Goal: Task Accomplishment & Management: Complete application form

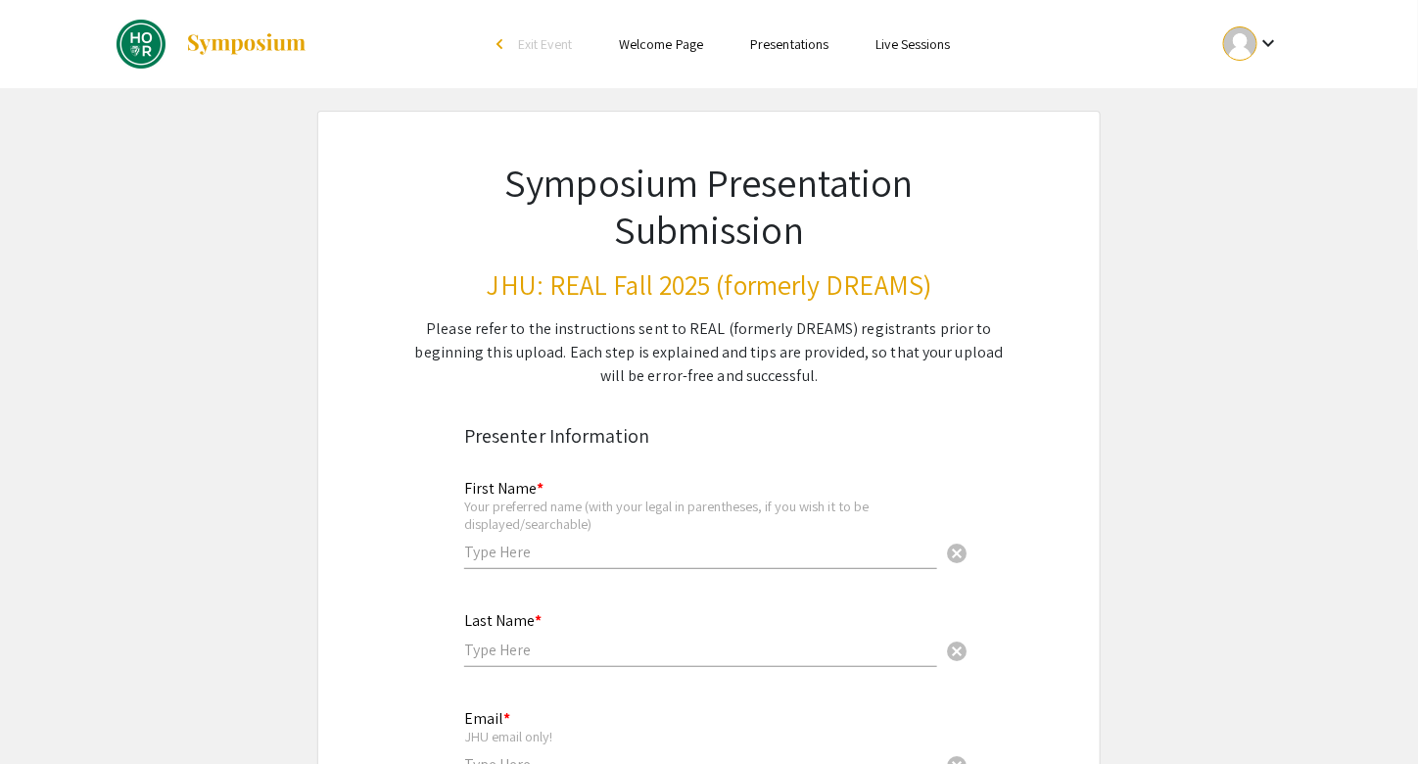
click at [589, 554] on input "text" at bounding box center [700, 552] width 473 height 21
type input "[PERSON_NAME]"
type input "Aggarwal"
type input "[EMAIL_ADDRESS][DOMAIN_NAME]"
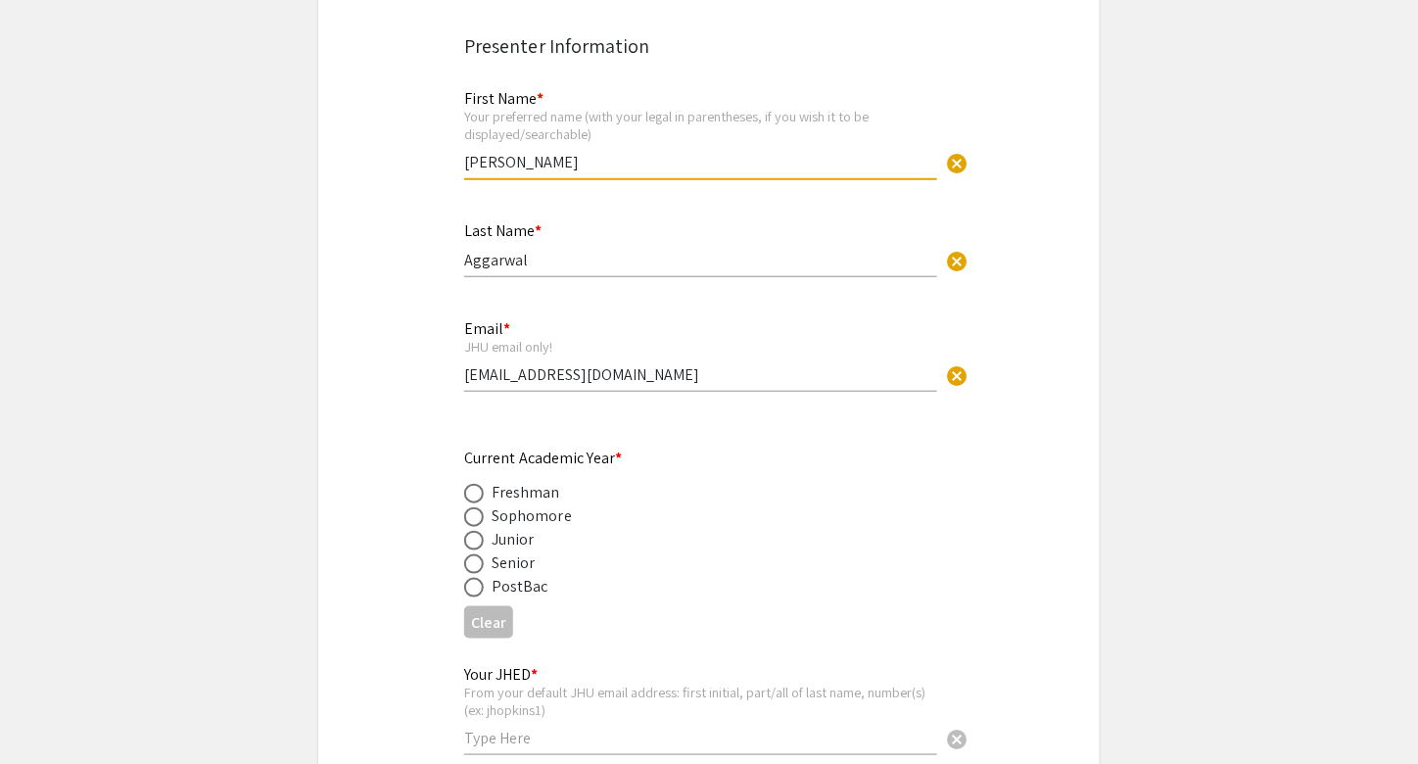
scroll to position [390, 0]
click at [472, 544] on span at bounding box center [474, 541] width 20 height 20
click at [472, 544] on input "radio" at bounding box center [474, 541] width 20 height 20
radio input "true"
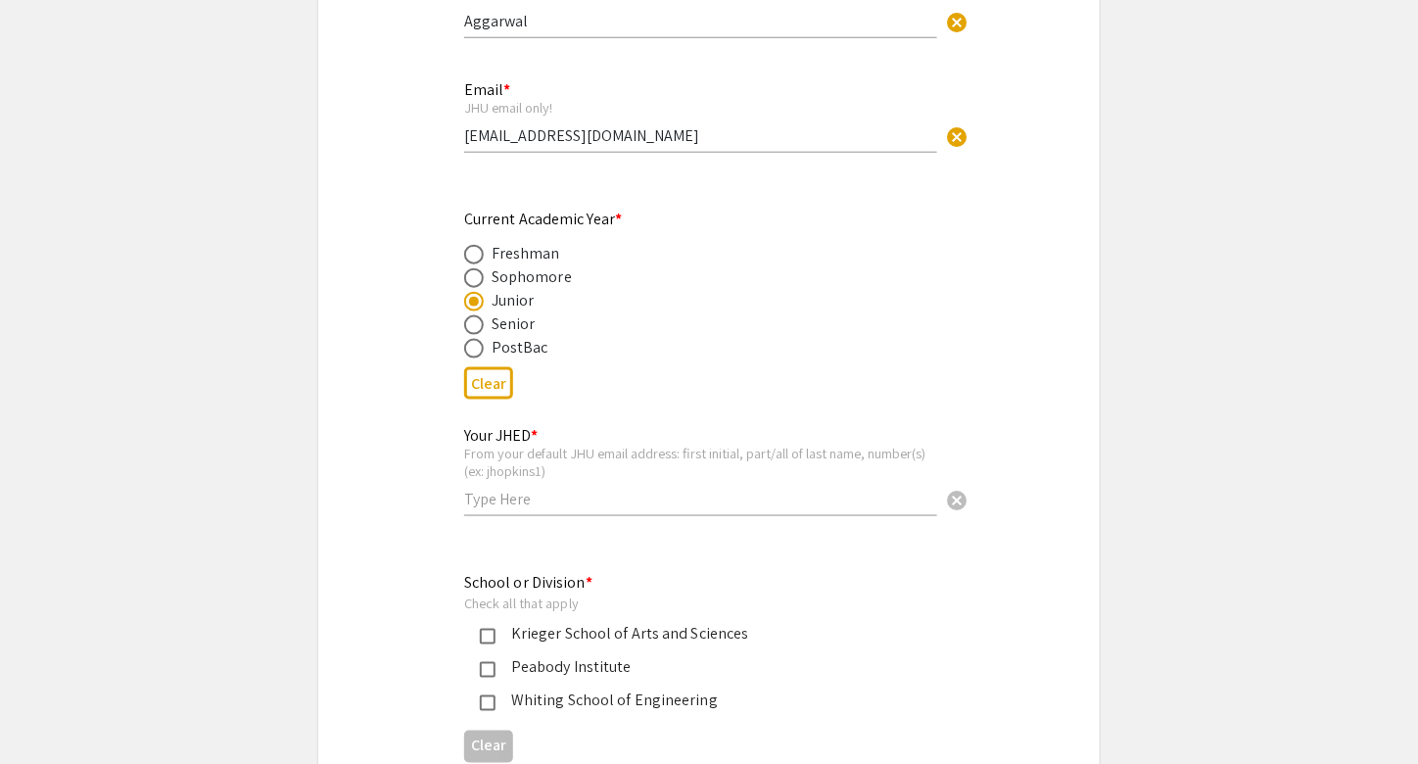
scroll to position [633, 0]
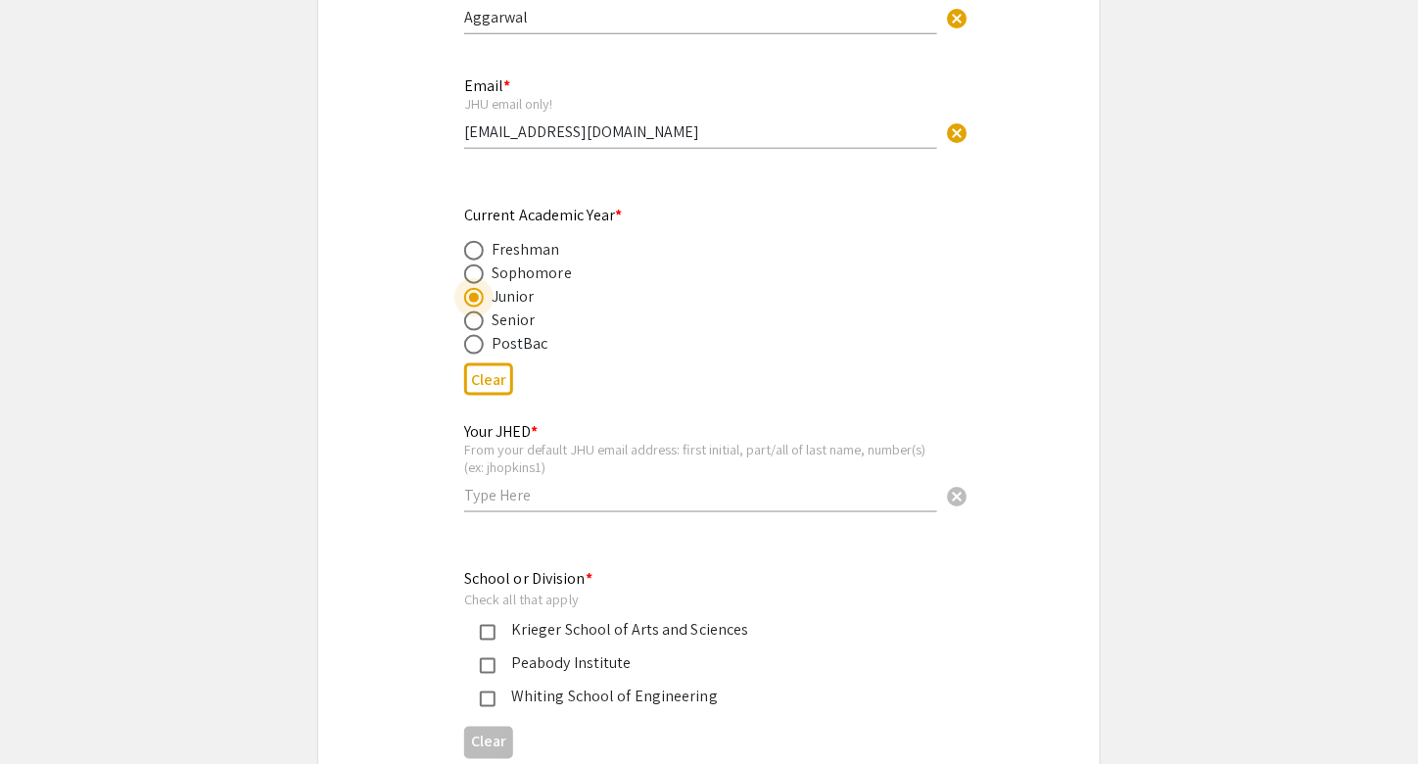
click at [513, 495] on input "text" at bounding box center [700, 495] width 473 height 21
type input "saggar23"
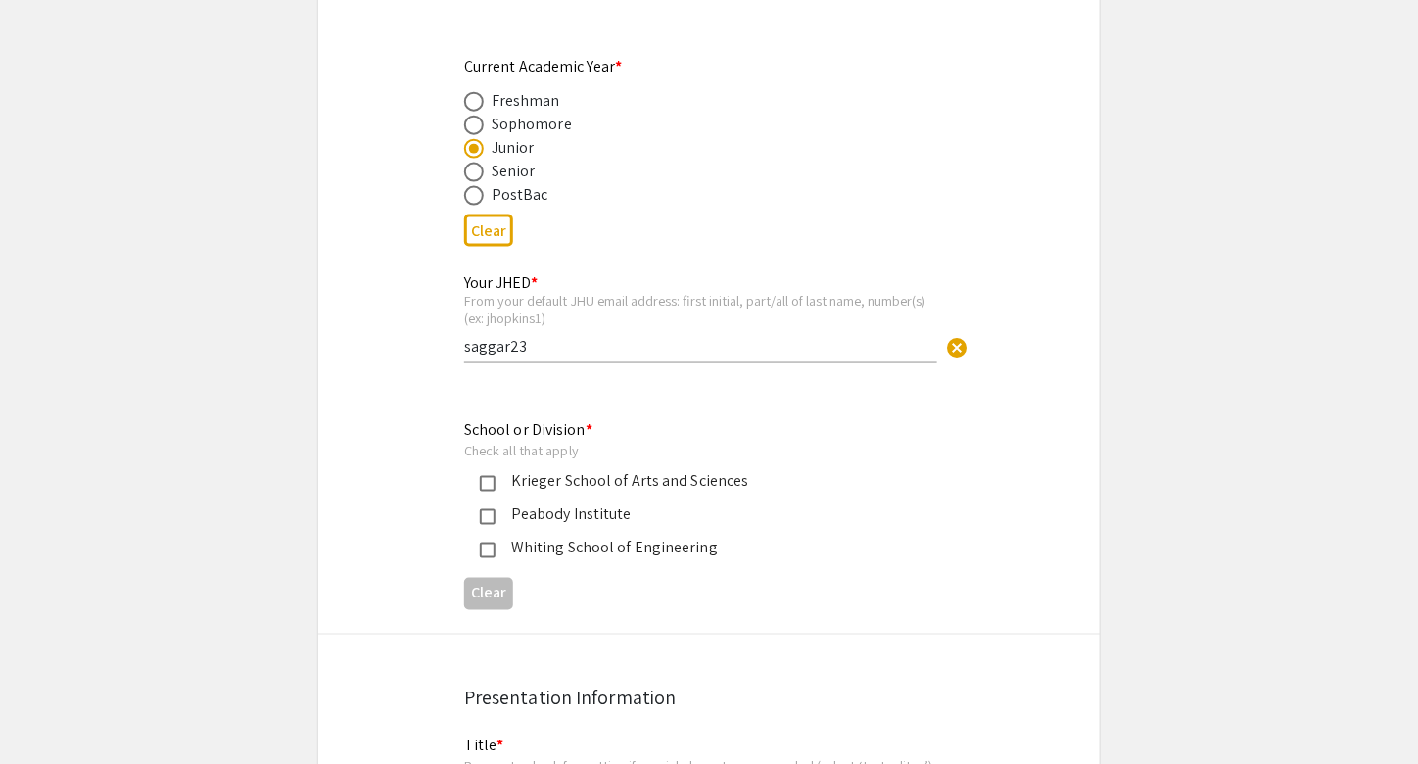
scroll to position [788, 0]
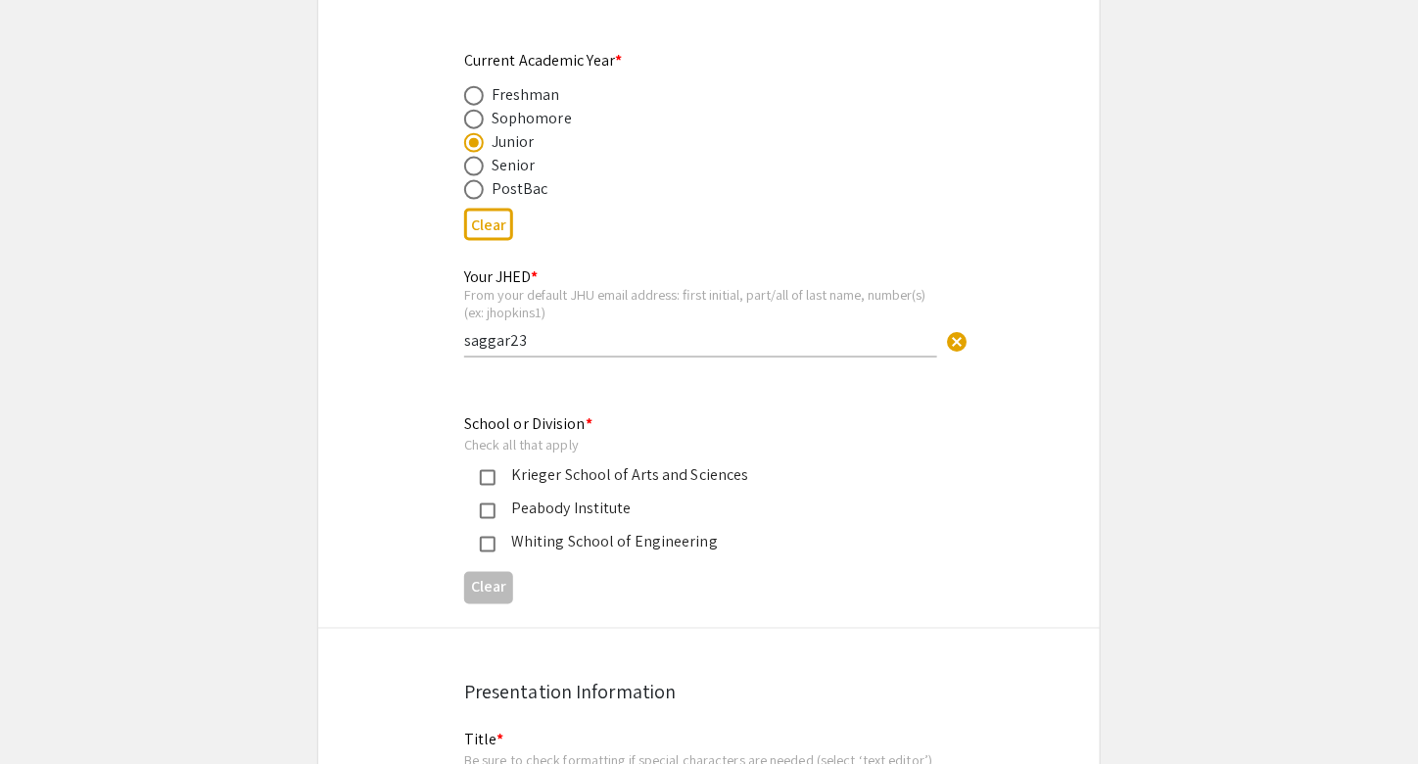
click at [487, 481] on mat-pseudo-checkbox at bounding box center [488, 478] width 16 height 16
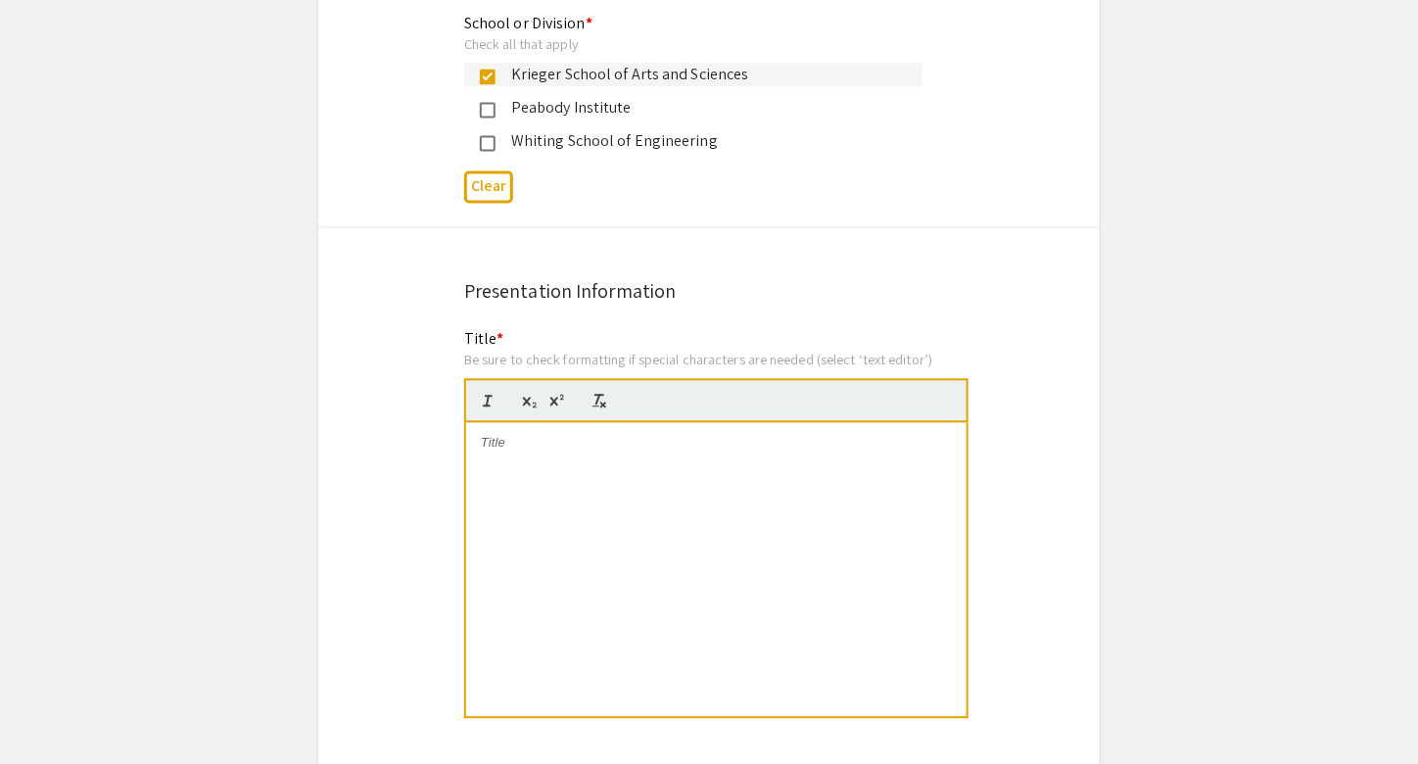
scroll to position [1238, 0]
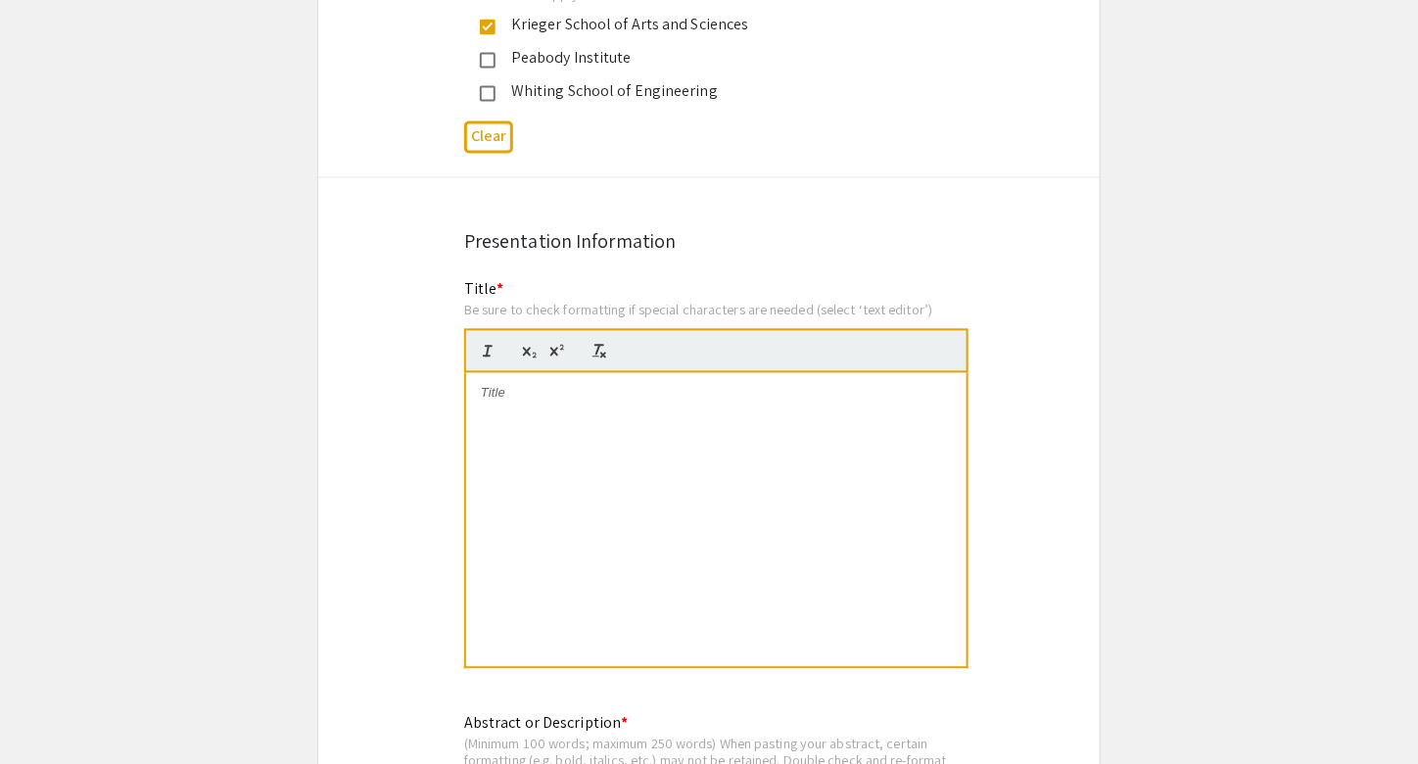
click at [561, 436] on div at bounding box center [716, 520] width 501 height 294
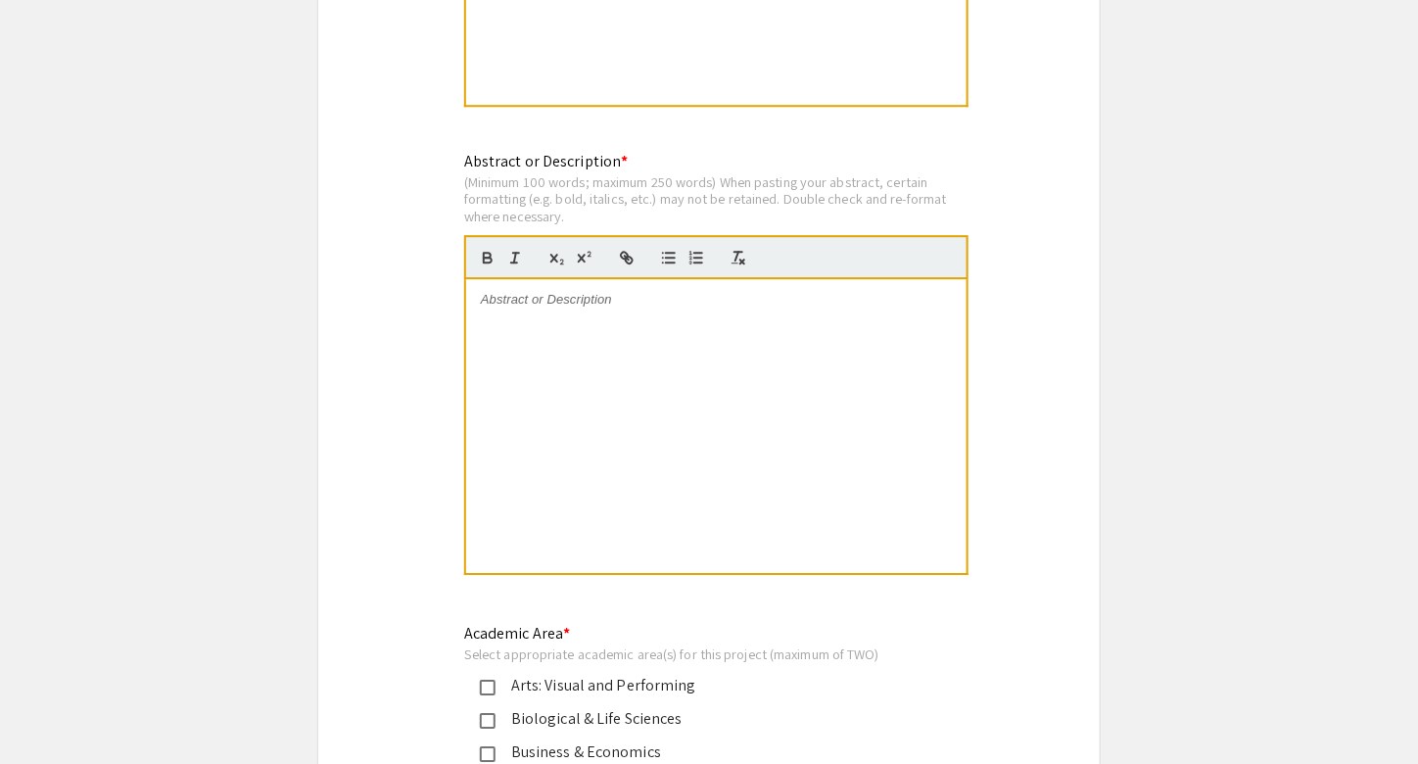
scroll to position [1799, 0]
click at [694, 371] on div at bounding box center [716, 427] width 501 height 294
click at [586, 327] on div at bounding box center [716, 427] width 501 height 294
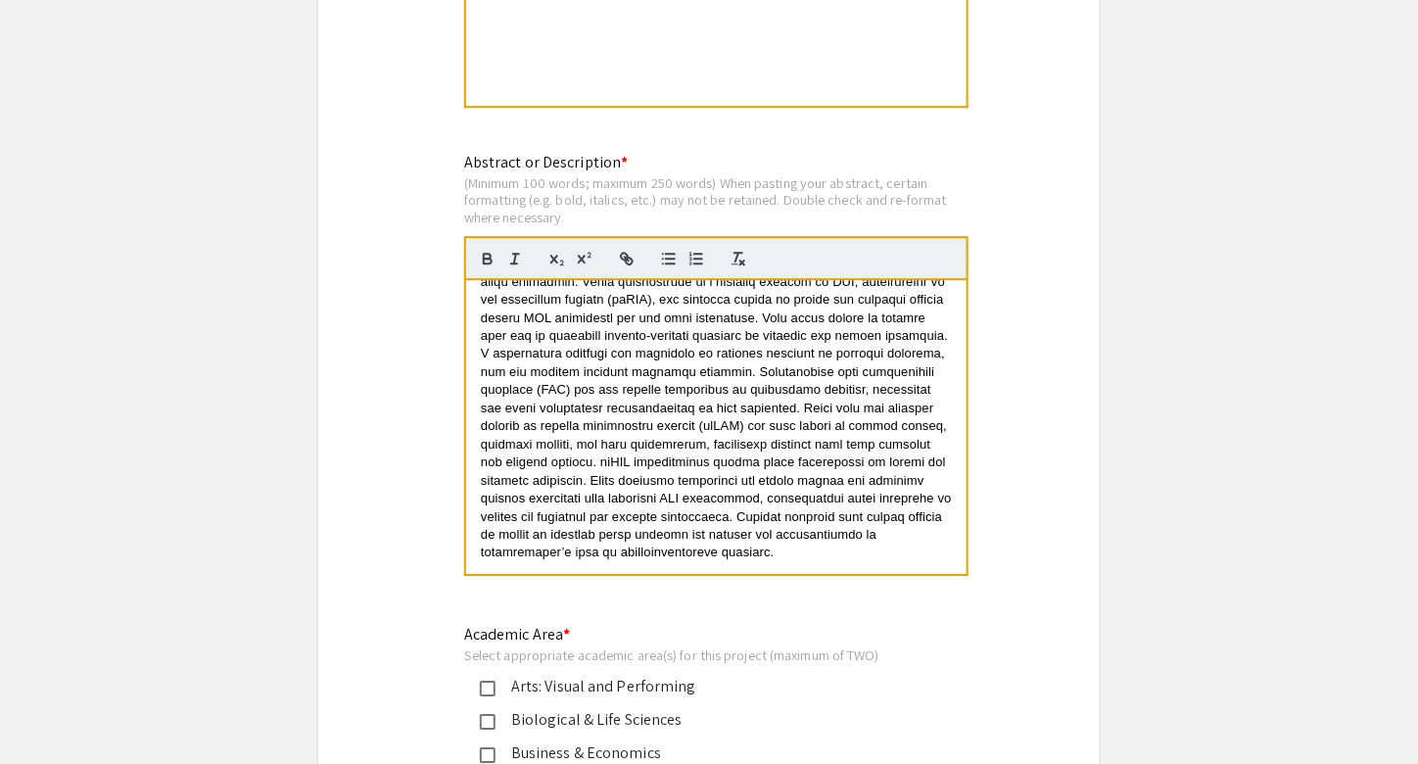
scroll to position [55, 0]
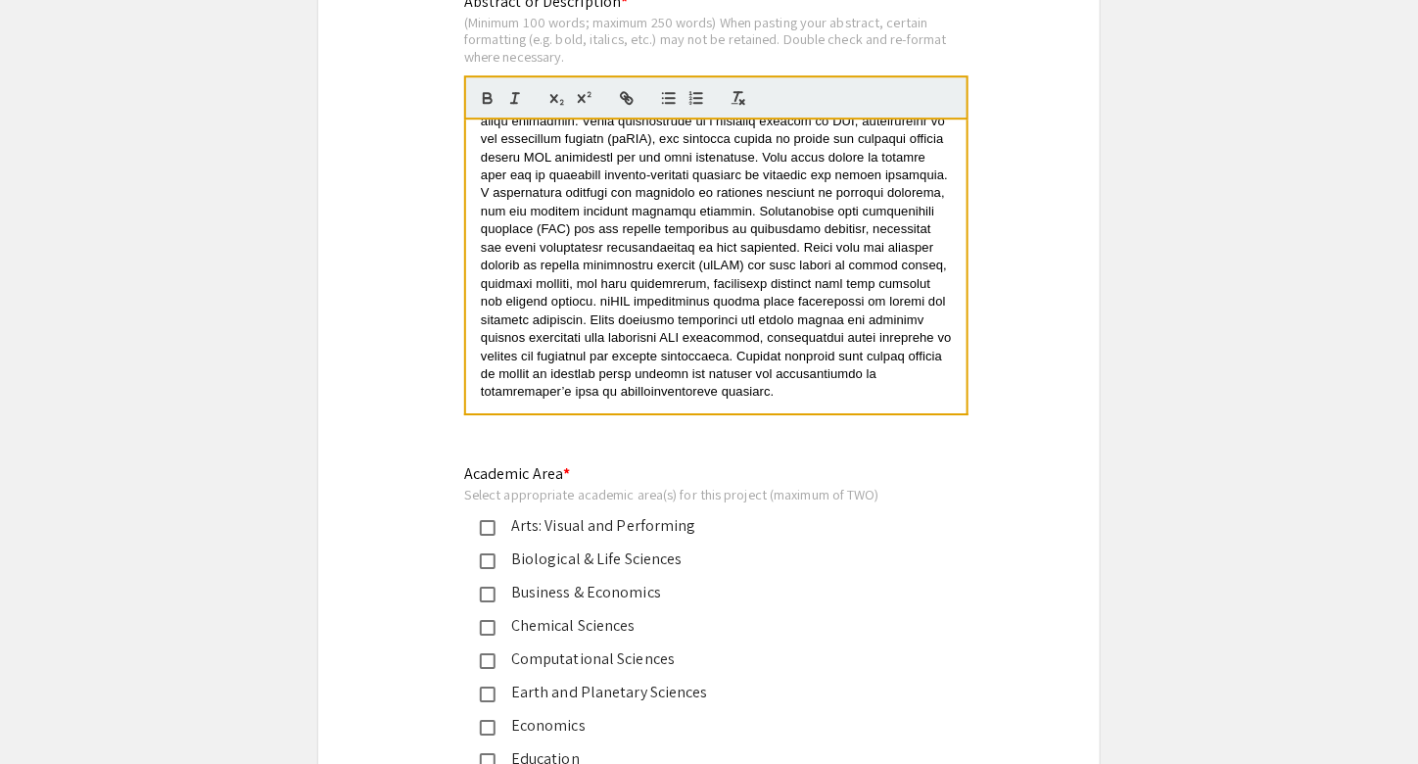
scroll to position [1965, 0]
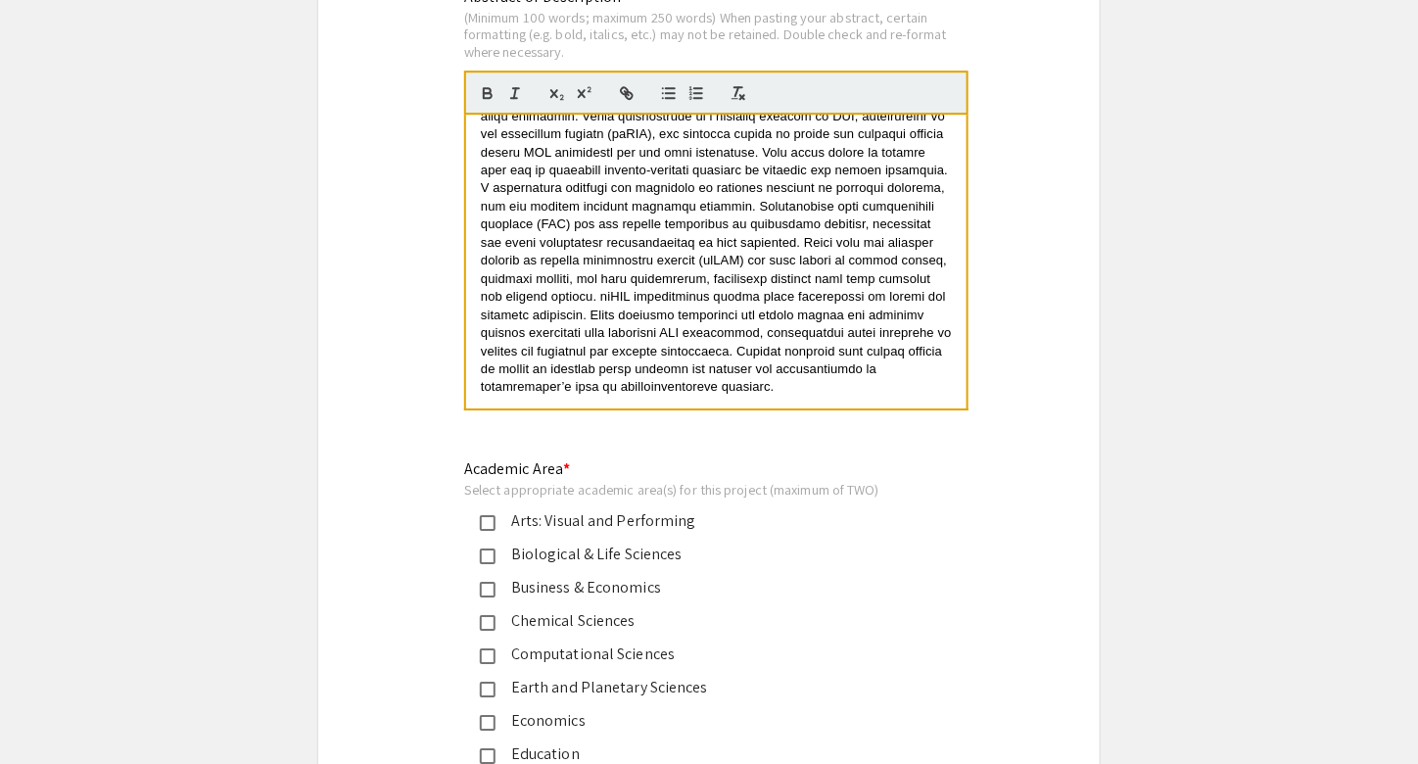
click at [491, 549] on mat-pseudo-checkbox at bounding box center [488, 557] width 16 height 16
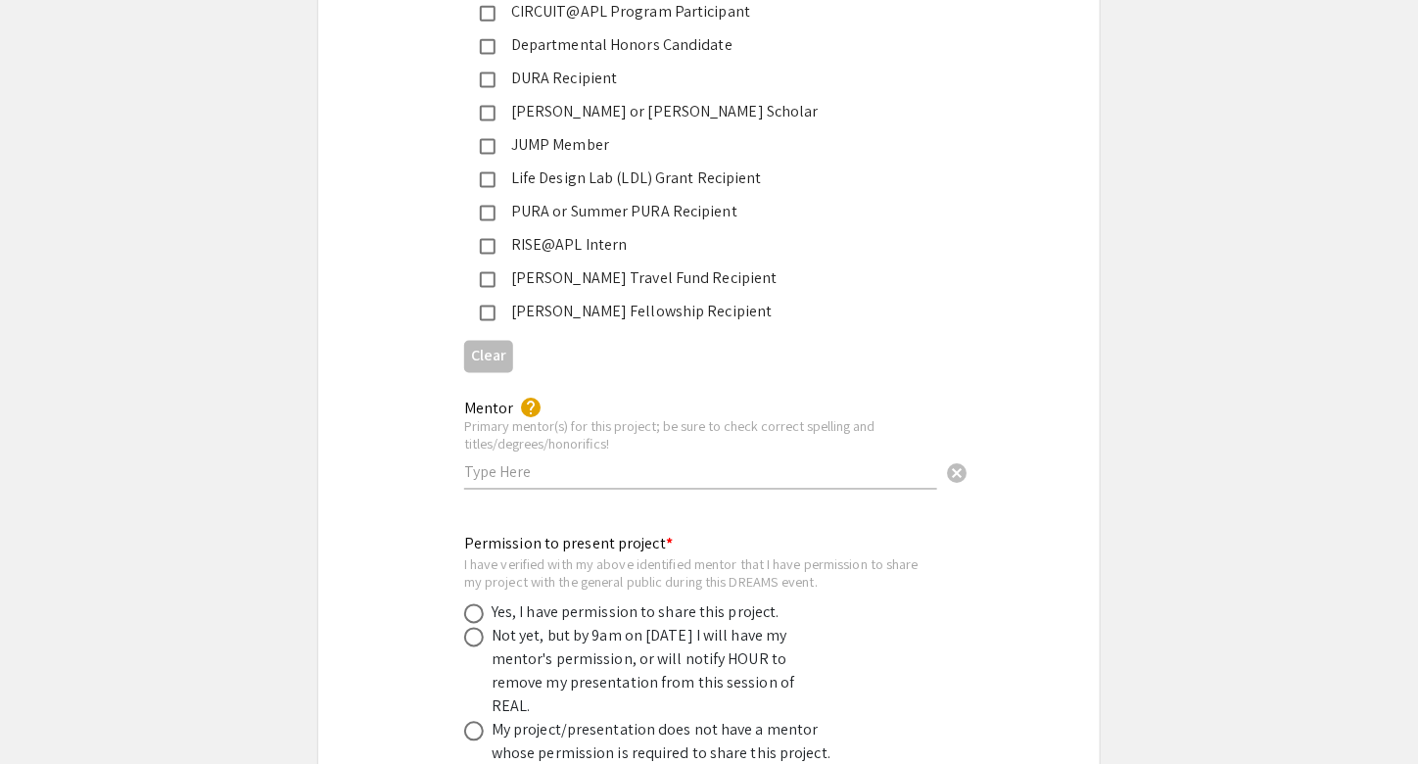
scroll to position [3366, 0]
click at [545, 463] on input "text" at bounding box center [700, 473] width 473 height 21
click at [392, 518] on div "Permission to present project * I have verified with my above identified mentor…" at bounding box center [709, 668] width 782 height 301
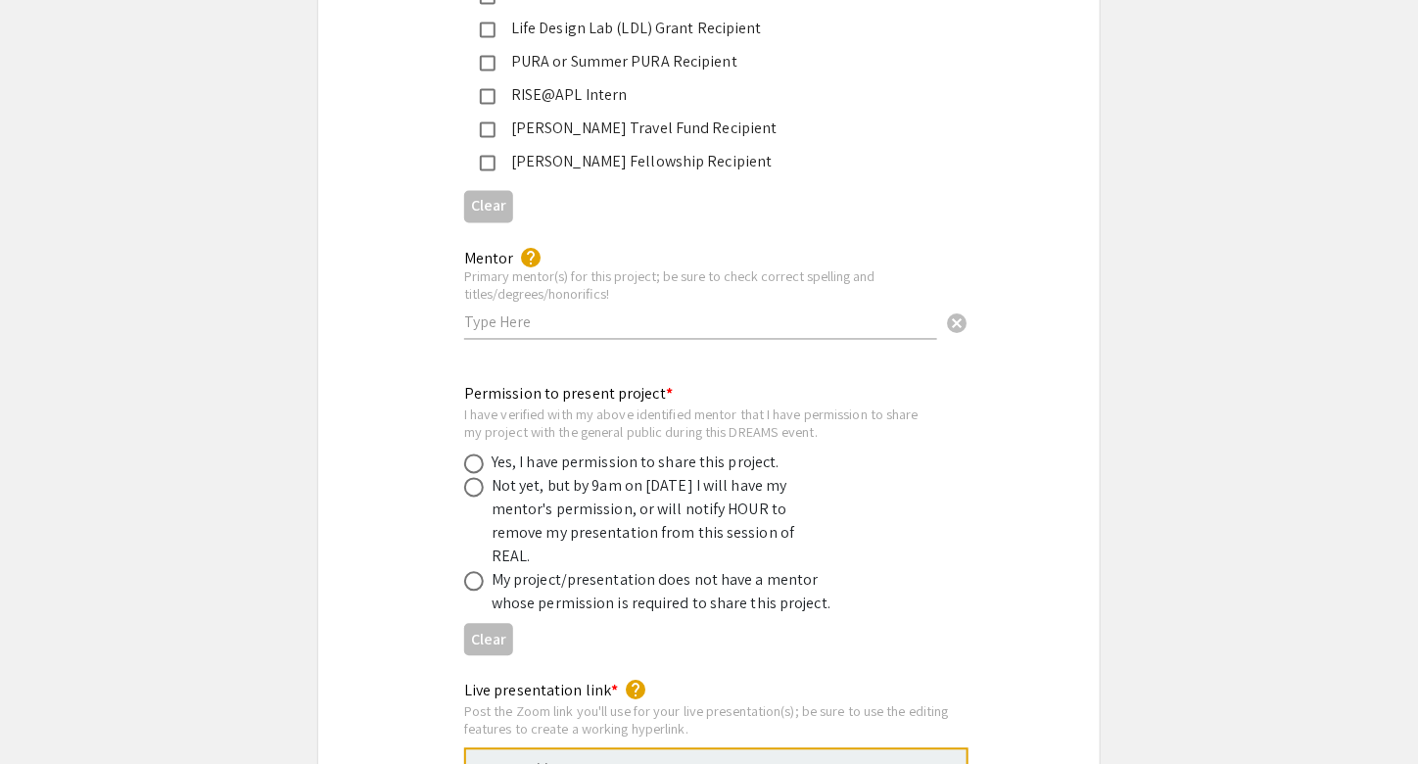
scroll to position [3518, 0]
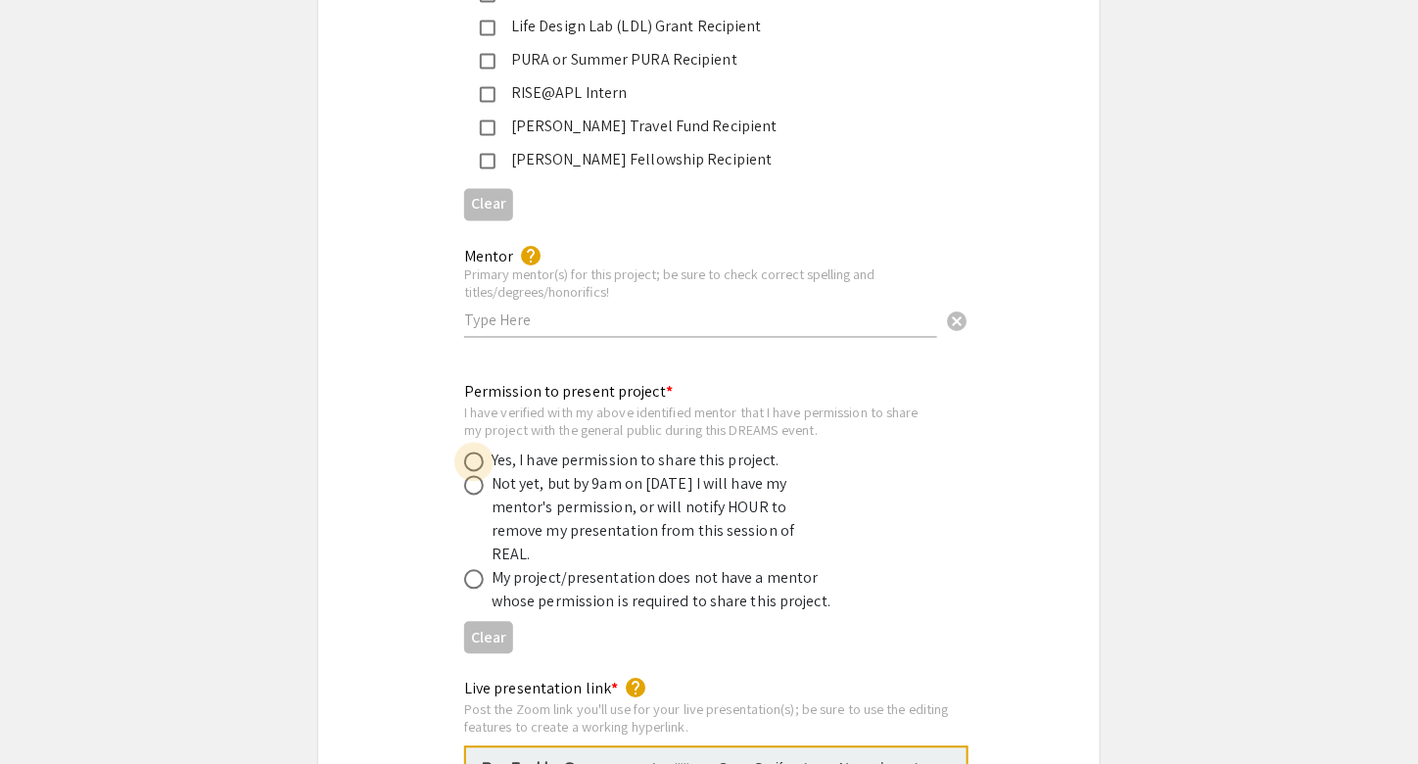
click at [472, 453] on span at bounding box center [474, 463] width 20 height 20
click at [472, 453] on input "radio" at bounding box center [474, 463] width 20 height 20
radio input "true"
click at [359, 496] on div "Permission to present project * I have verified with my above identified mentor…" at bounding box center [709, 521] width 782 height 281
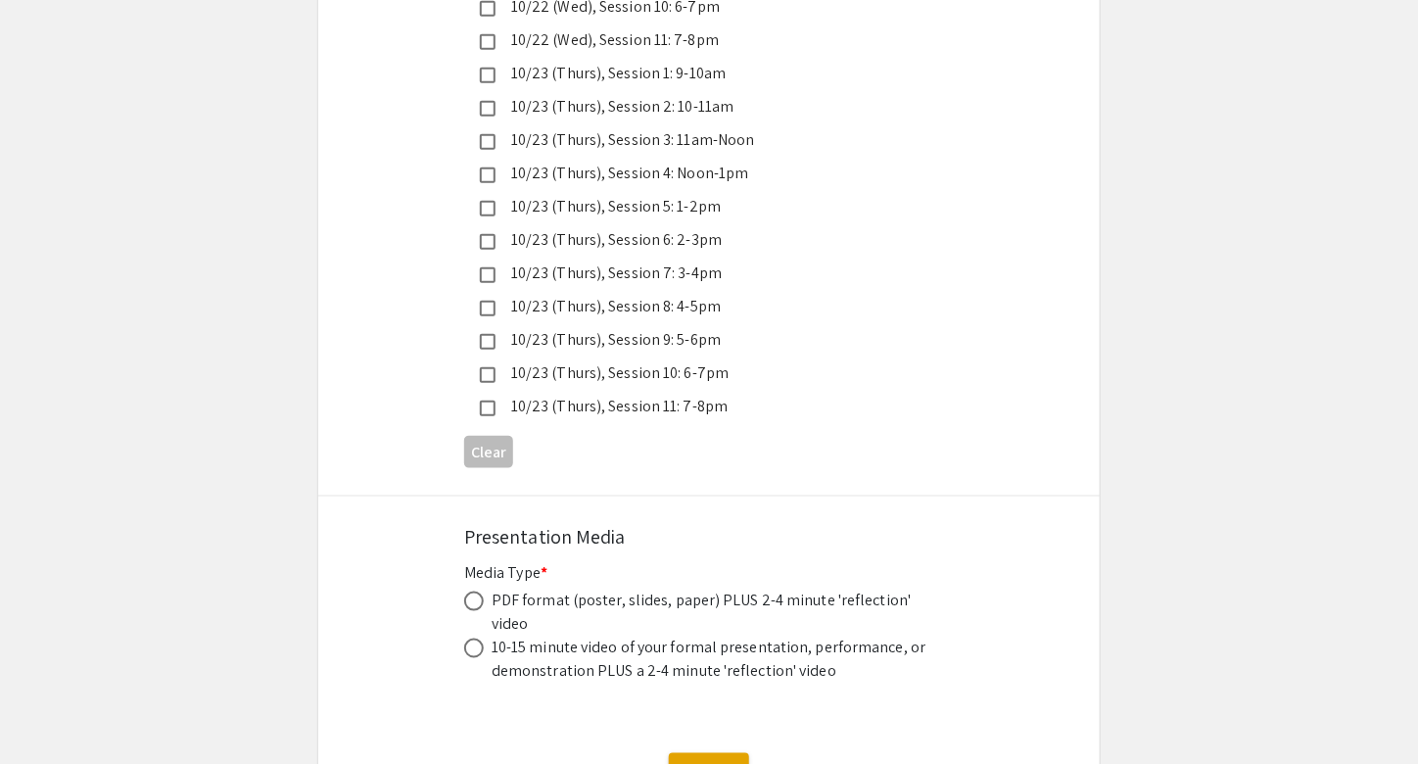
scroll to position [5556, 0]
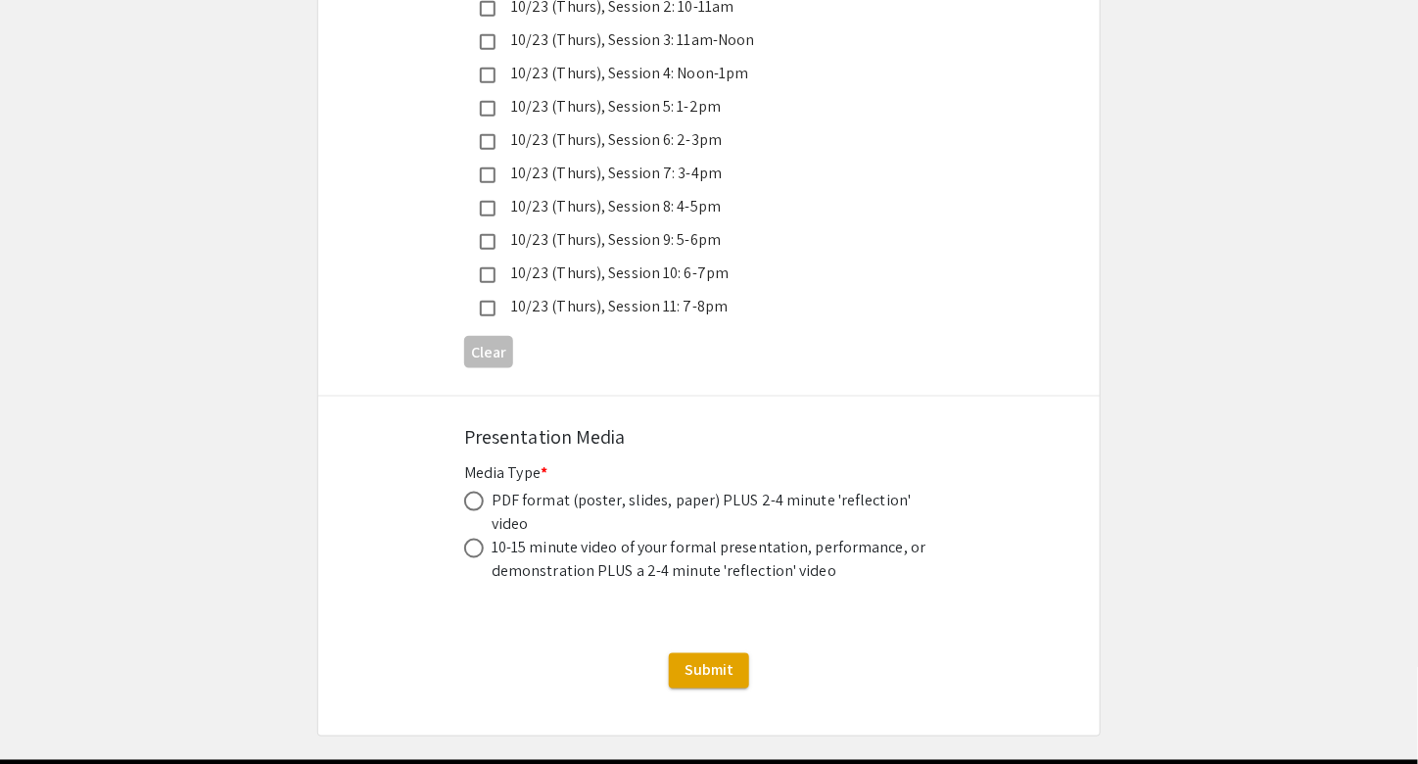
click at [480, 492] on span at bounding box center [474, 502] width 20 height 20
click at [480, 492] on input "radio" at bounding box center [474, 502] width 20 height 20
radio input "true"
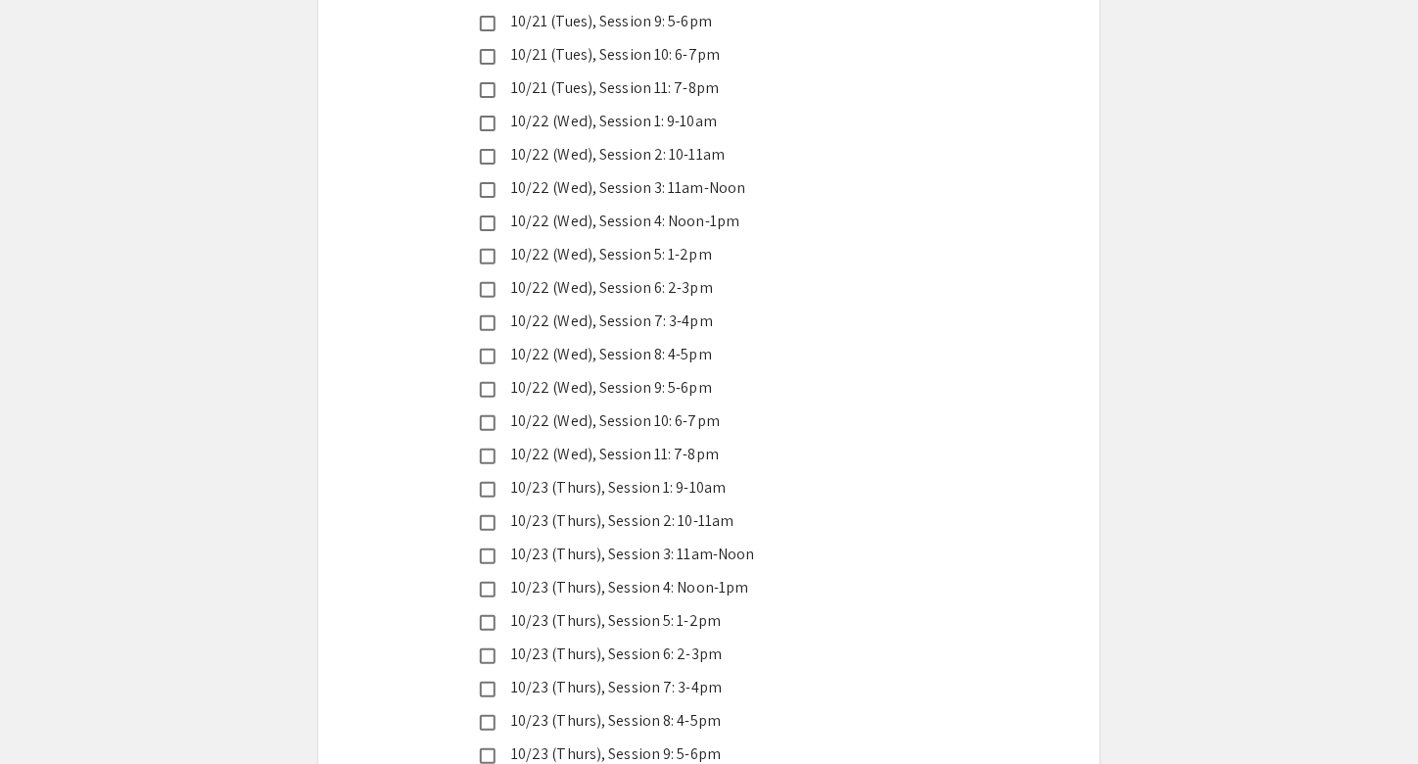
scroll to position [5043, 0]
click at [559, 642] on div "10/23 (Thurs), Session 6: 2-3pm" at bounding box center [701, 654] width 411 height 24
click at [579, 675] on div "10/23 (Thurs), Session 7: 3-4pm" at bounding box center [701, 687] width 411 height 24
click at [372, 614] on div "Live Presentation Dates/Times (all times are [GEOGRAPHIC_DATA]): * help Check O…" at bounding box center [709, 262] width 782 height 1257
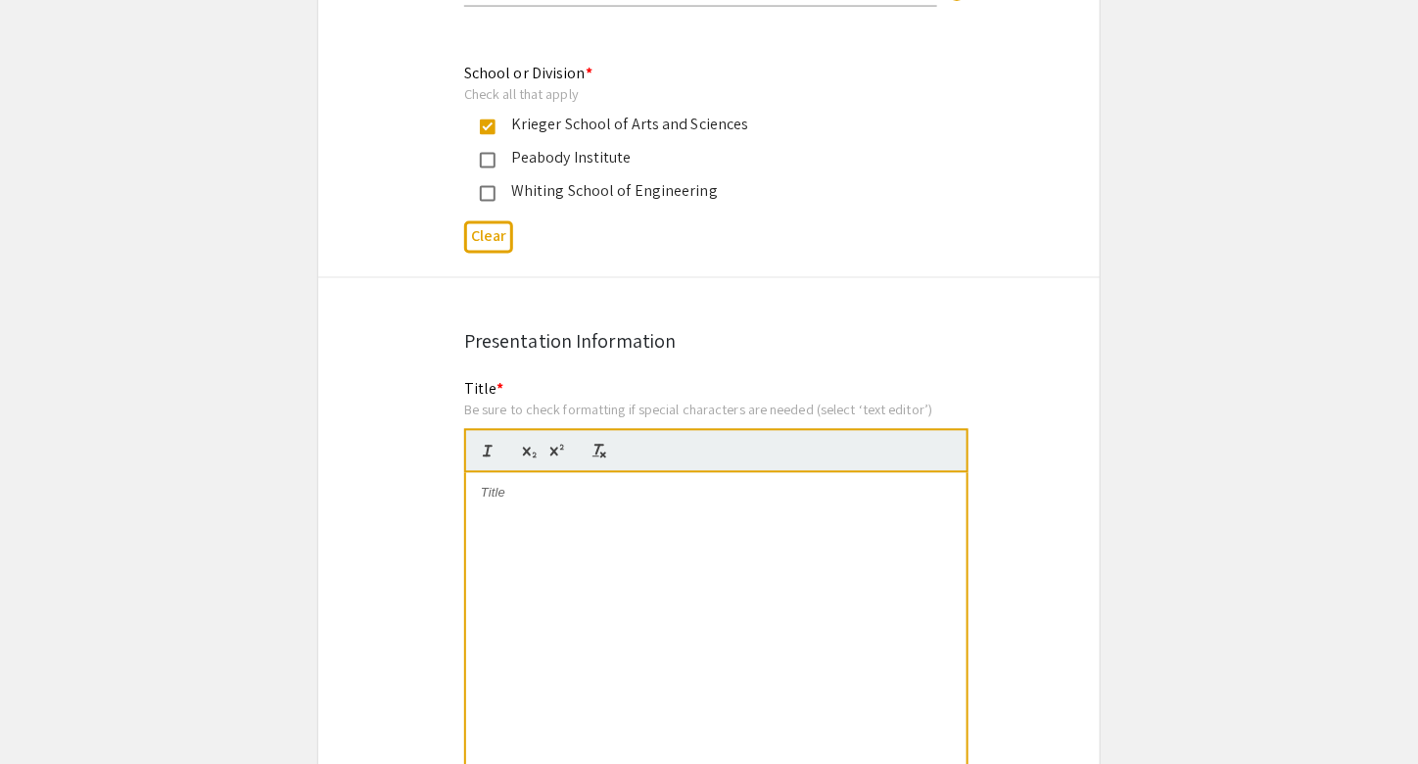
scroll to position [1137, 0]
click at [545, 535] on div at bounding box center [716, 621] width 501 height 294
paste div
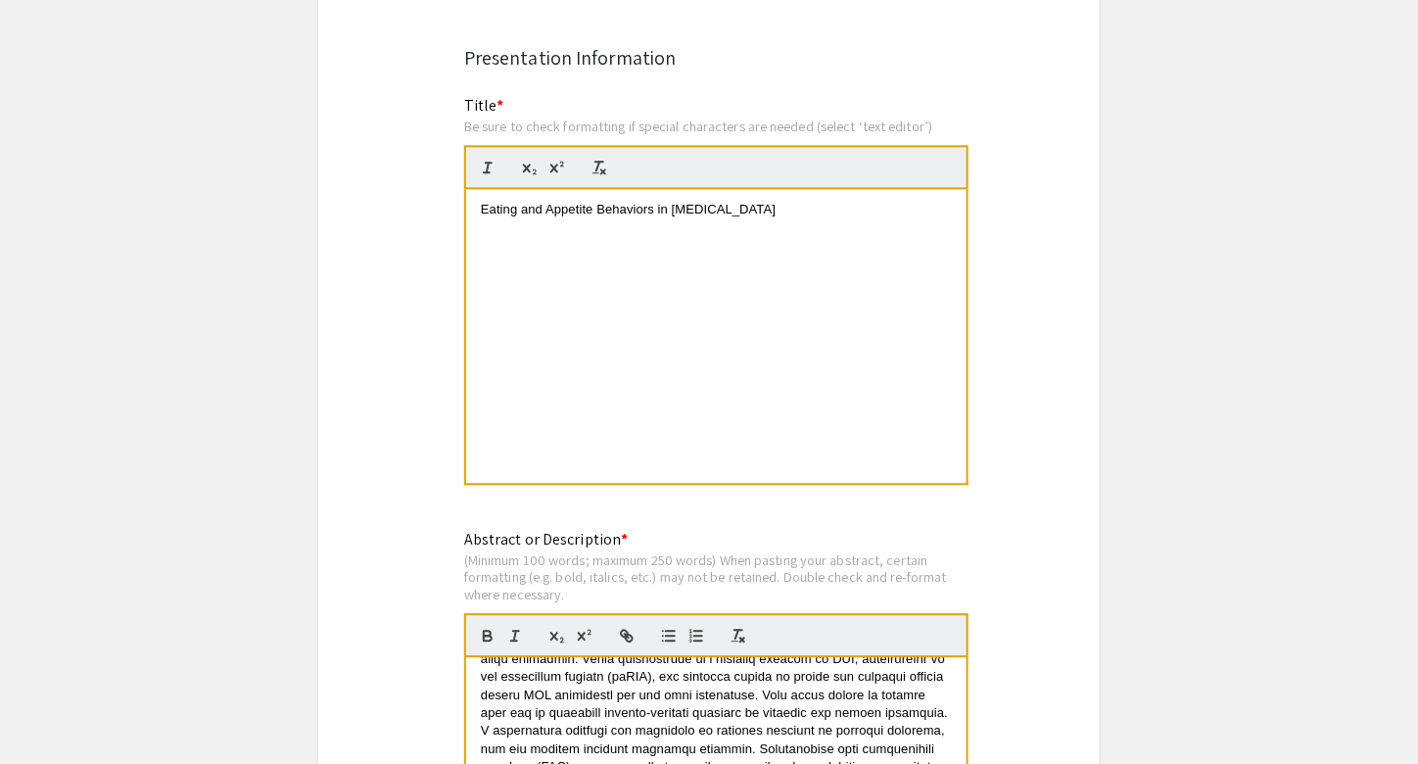
scroll to position [1425, 0]
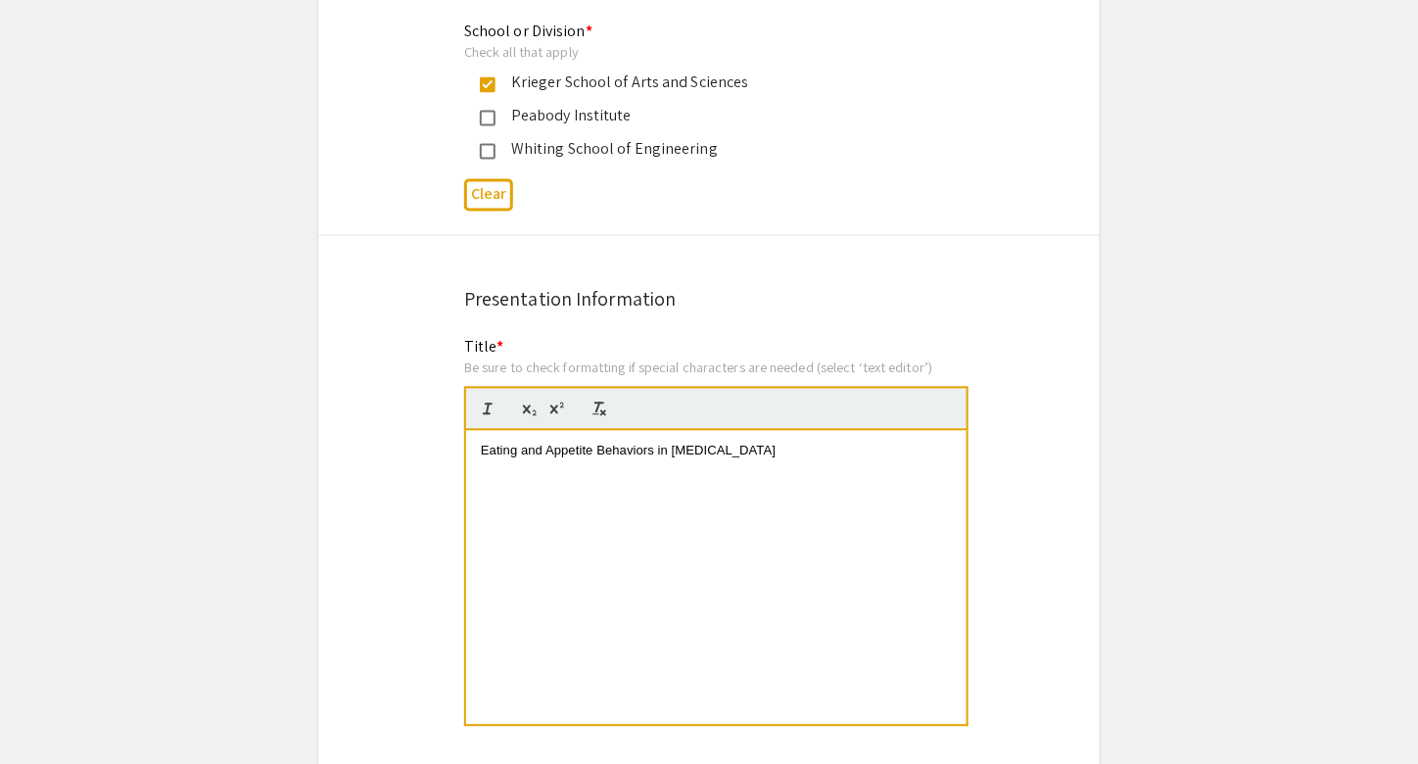
scroll to position [1179, 0]
click at [672, 455] on span "Eating and Appetite Behaviors in [MEDICAL_DATA]" at bounding box center [628, 452] width 295 height 15
copy span "Eating and Appetite Behaviors in Across [MEDICAL_DATA] Phenotypes"
click at [491, 461] on div "Eating and Appetite Behaviors in Across [MEDICAL_DATA] Phenotypes" at bounding box center [716, 579] width 501 height 294
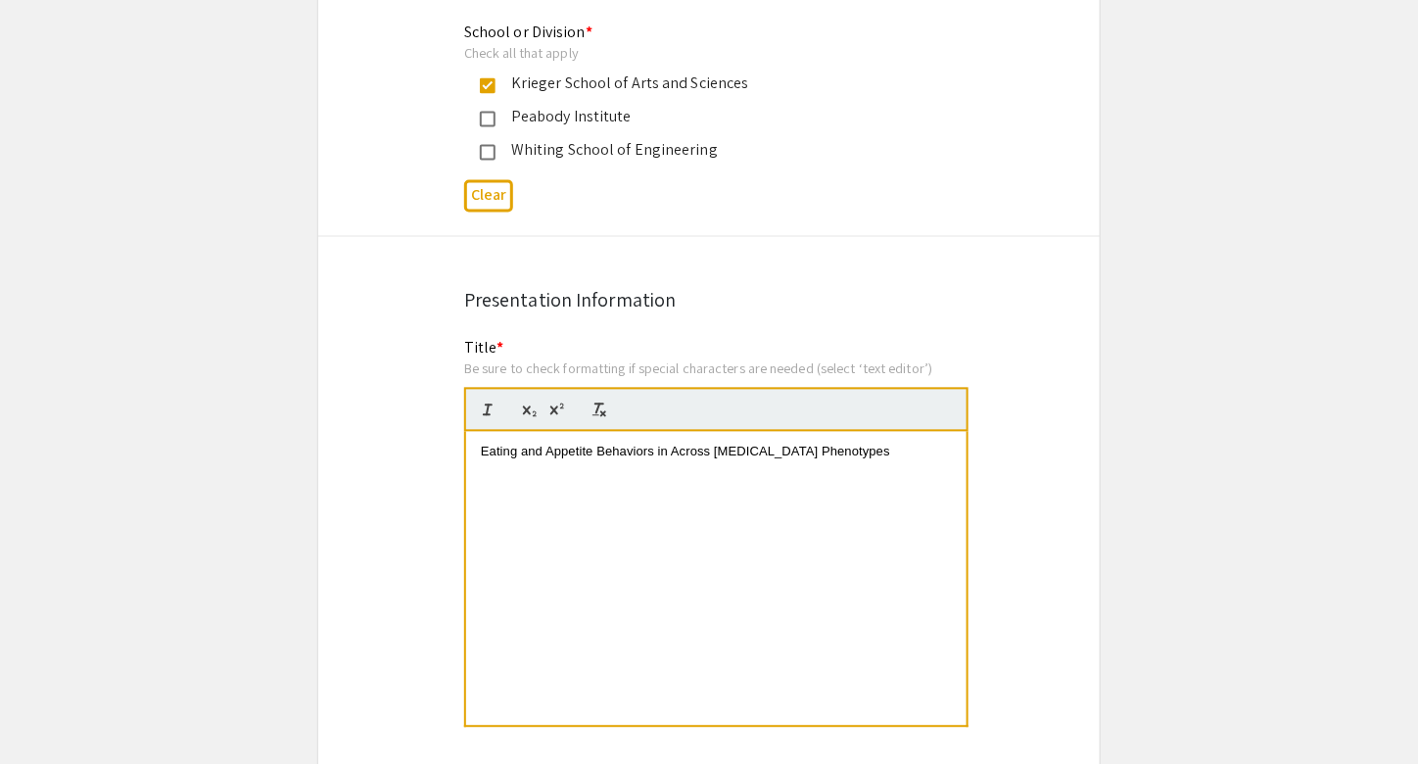
copy span "Eating and Appetite Behaviors in Across [MEDICAL_DATA] Phenotypes"
click at [667, 457] on span "Eating and Appetite Behaviors in Across [MEDICAL_DATA] Phenotypes" at bounding box center [685, 452] width 409 height 15
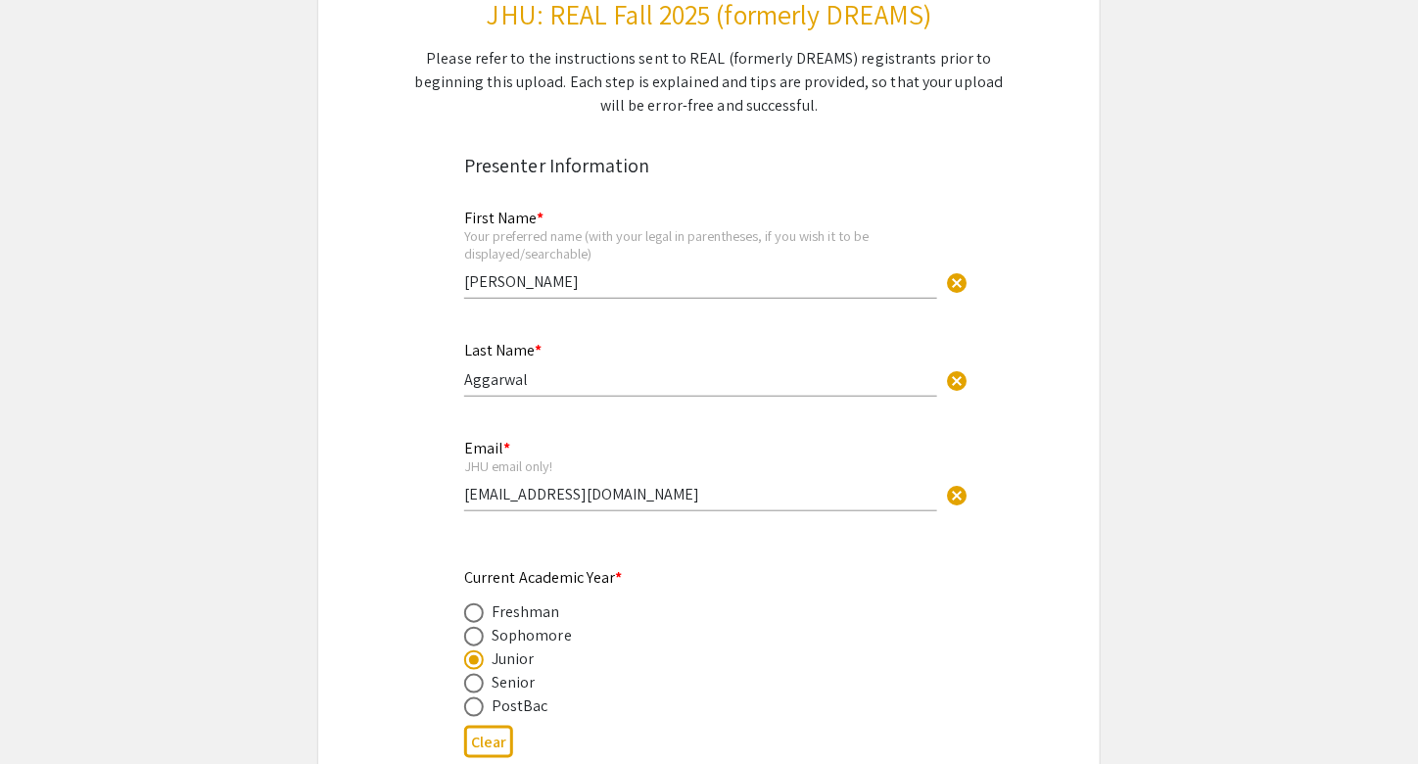
scroll to position [263, 0]
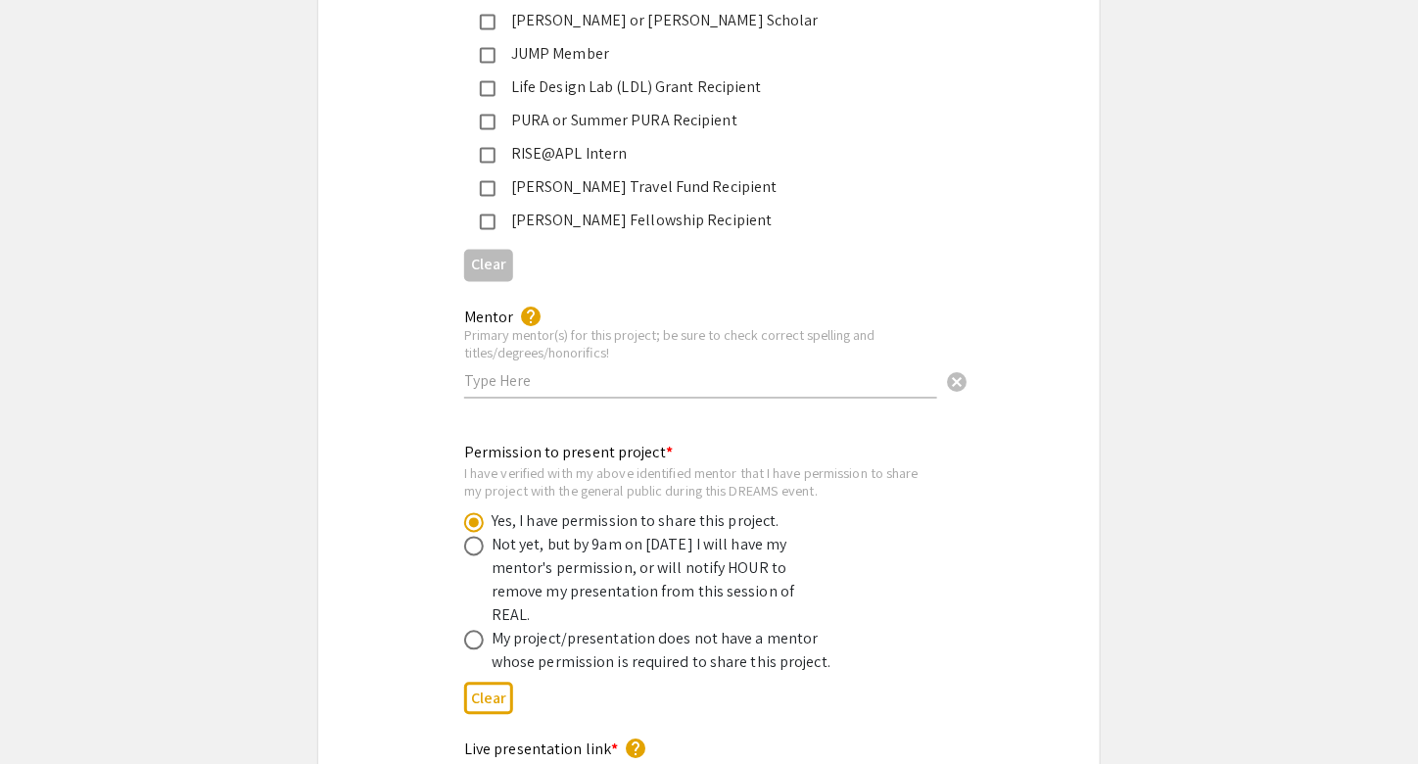
scroll to position [3461, 0]
click at [635, 368] on input "text" at bounding box center [700, 378] width 473 height 21
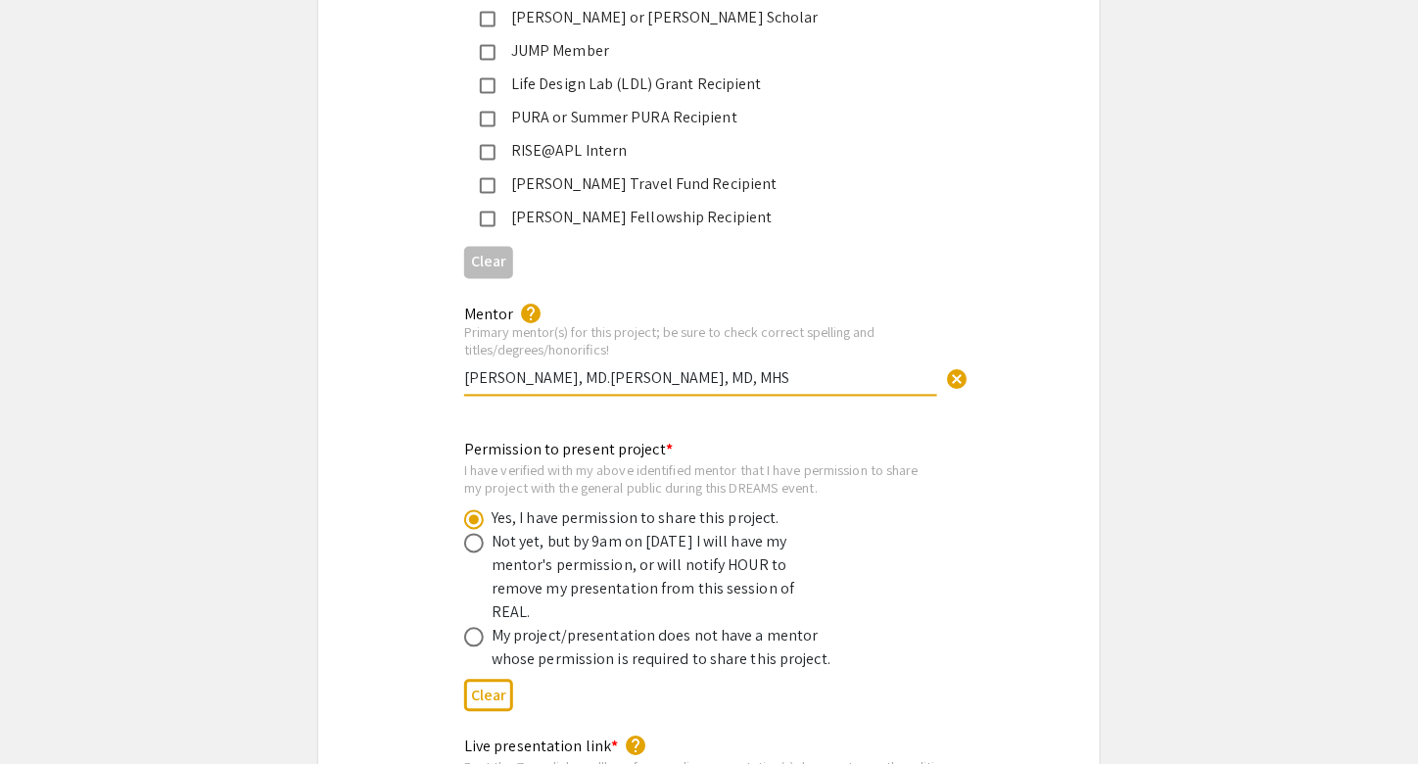
type input "[PERSON_NAME], MD. [PERSON_NAME], MD, MHS"
click at [1075, 444] on div "Permission to present project * I have verified with my above identified mentor…" at bounding box center [709, 579] width 782 height 281
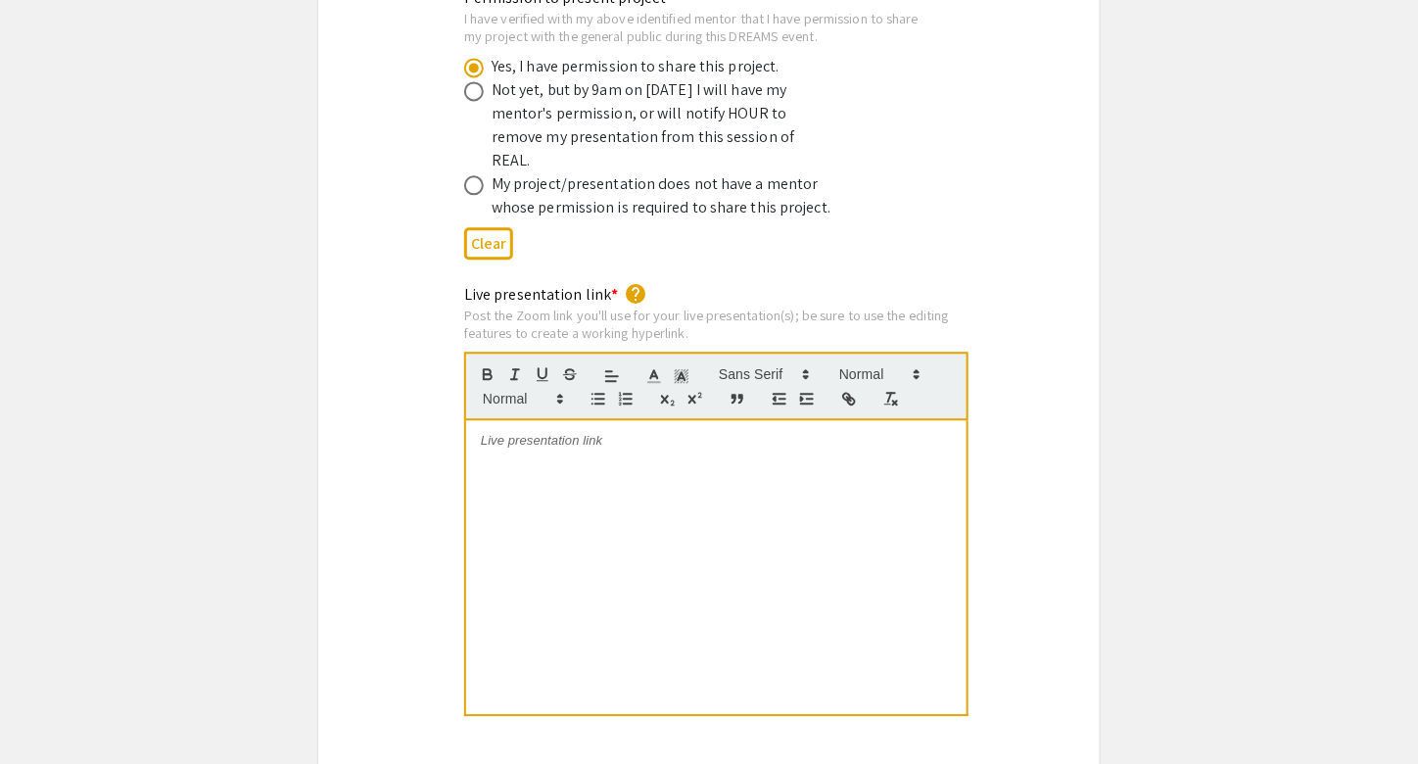
scroll to position [3925, 0]
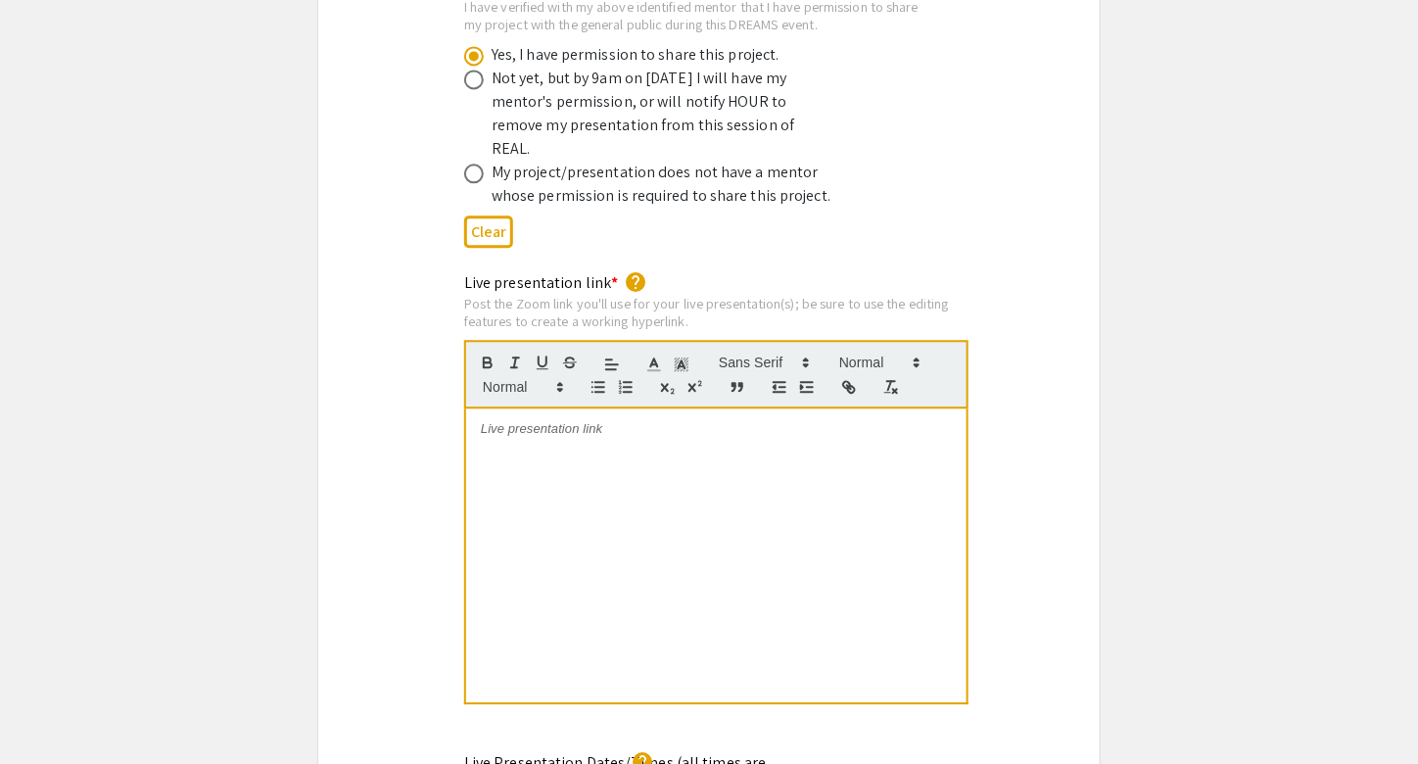
click at [845, 415] on div at bounding box center [716, 555] width 501 height 294
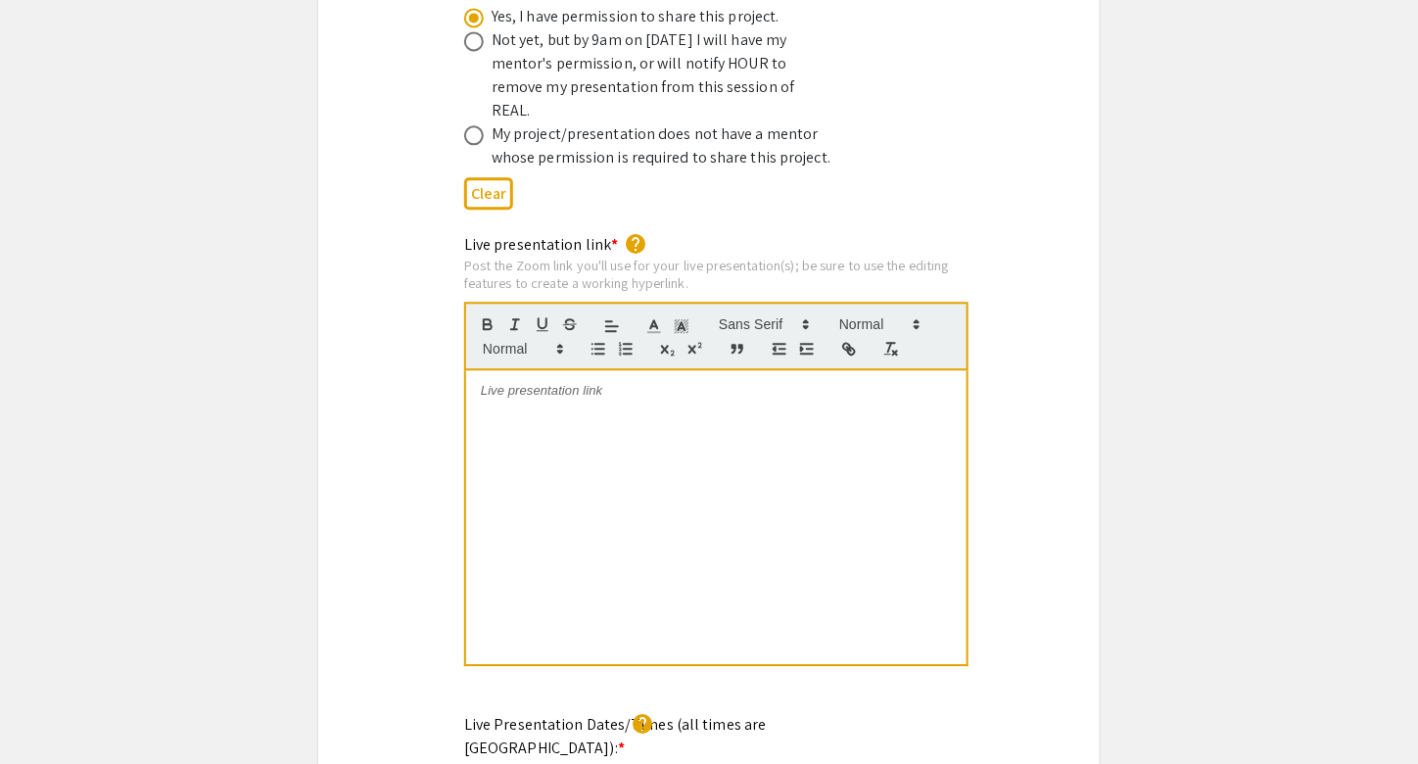
scroll to position [3959, 0]
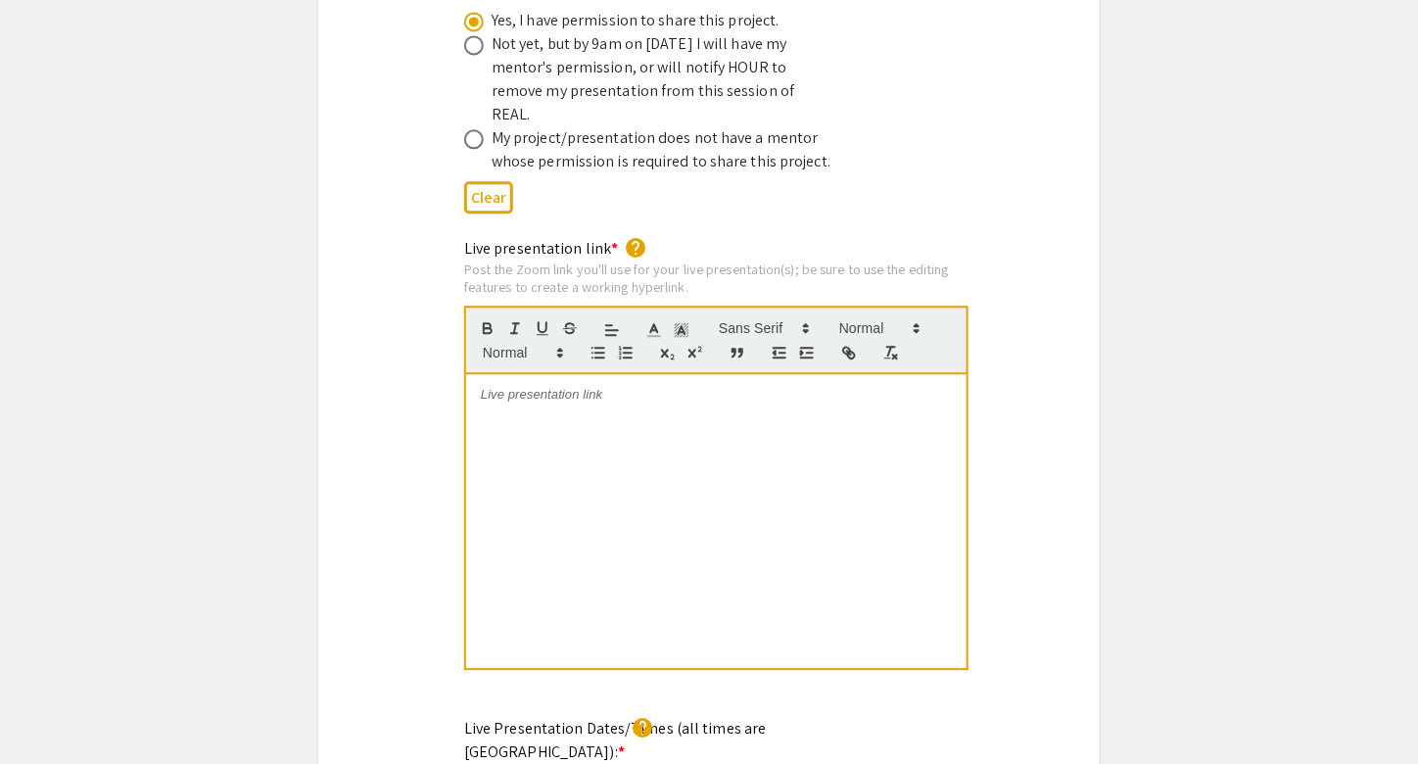
click at [827, 389] on div at bounding box center [716, 521] width 501 height 294
click at [593, 393] on div at bounding box center [716, 521] width 501 height 294
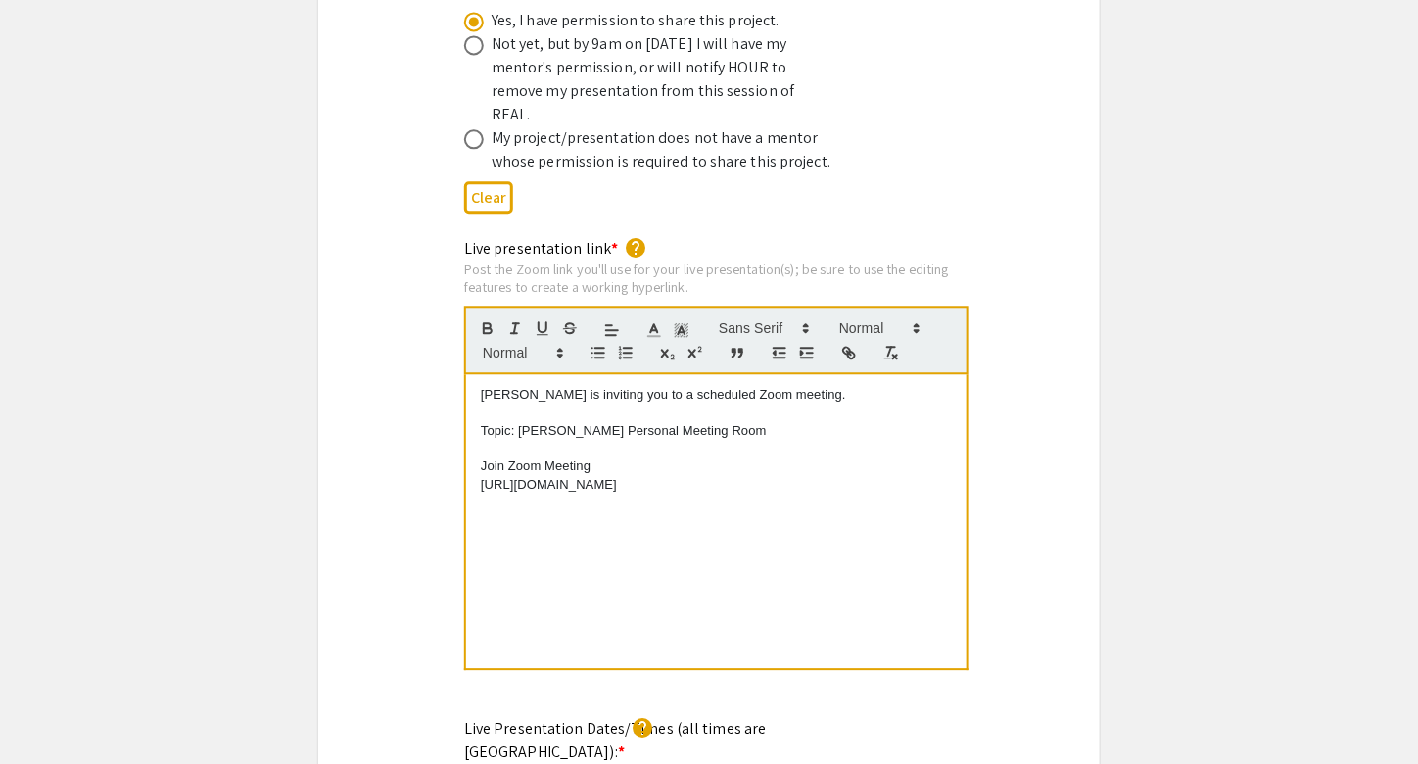
scroll to position [0, 0]
copy p "[URL][DOMAIN_NAME]"
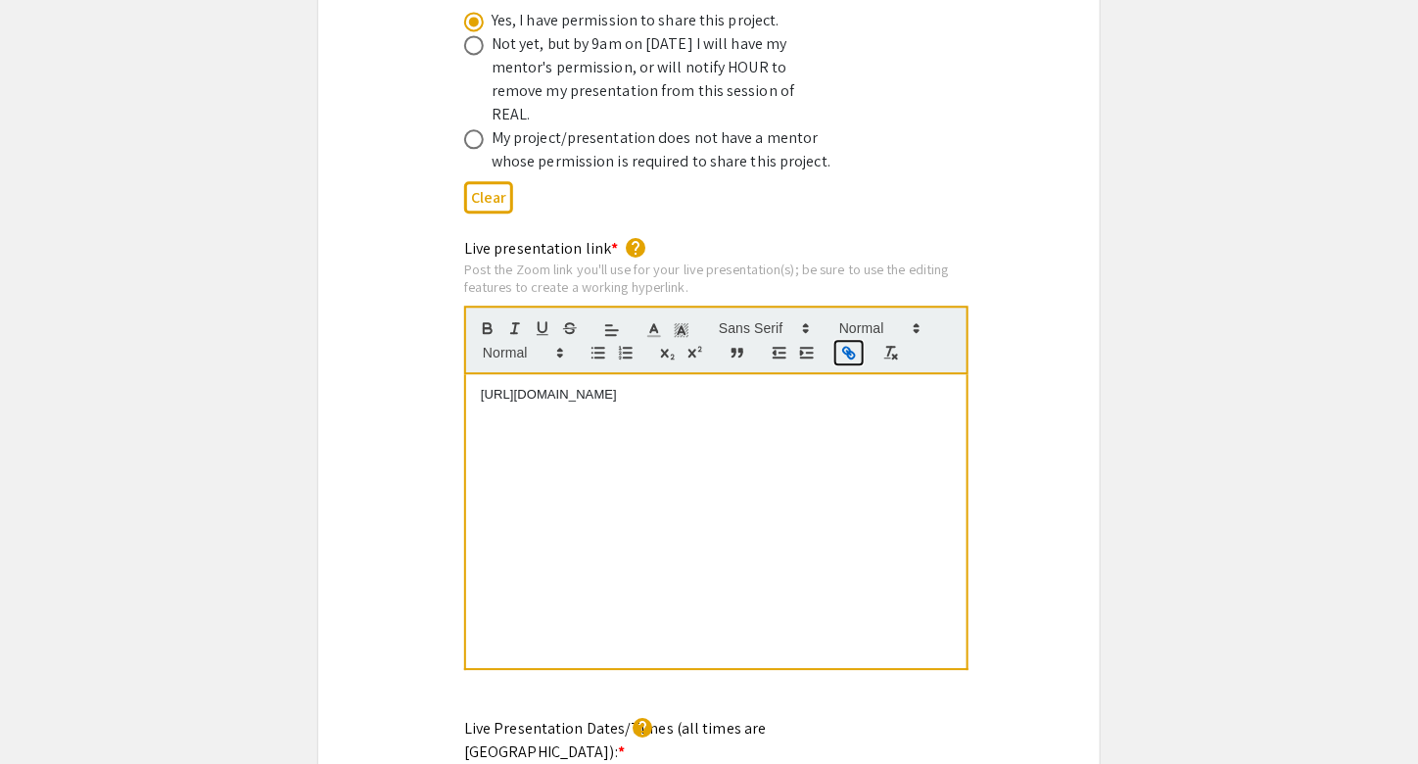
click at [848, 344] on icon "button" at bounding box center [849, 353] width 18 height 18
type input "[URL][DOMAIN_NAME]"
click at [737, 353] on link at bounding box center [724, 360] width 45 height 15
click at [1044, 455] on div "Live presentation link * help Post the Zoom link you'll use for your live prese…" at bounding box center [709, 467] width 782 height 460
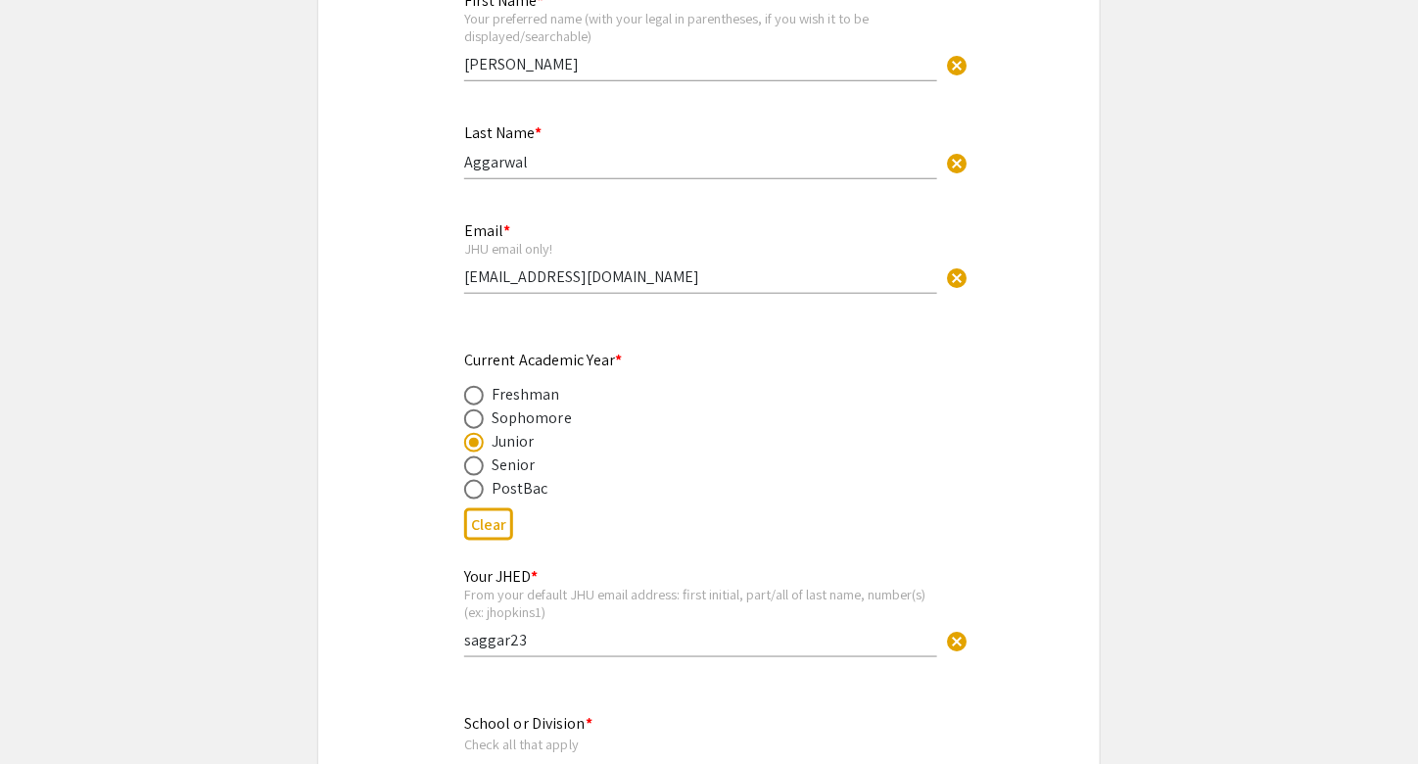
scroll to position [489, 0]
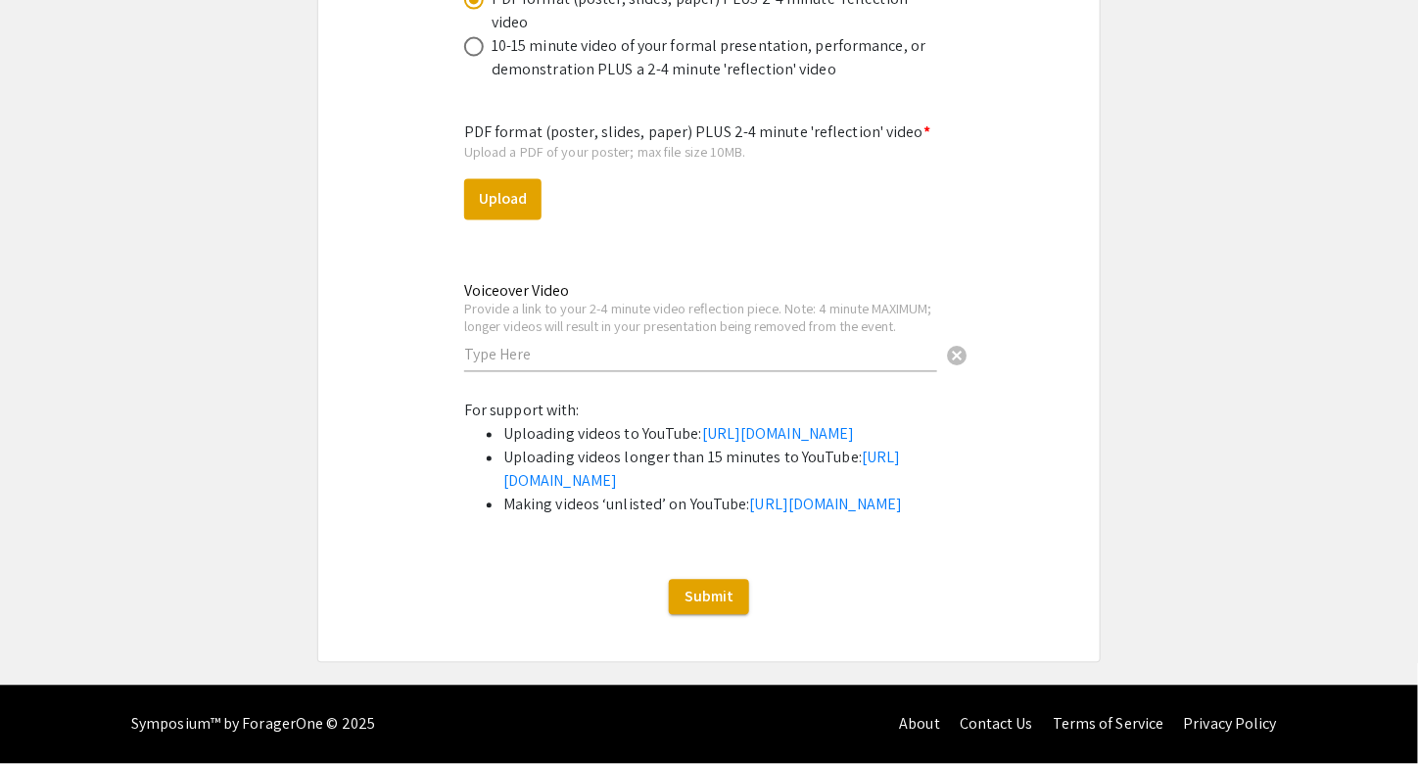
scroll to position [6083, 0]
click at [702, 424] on link "[URL][DOMAIN_NAME]" at bounding box center [778, 434] width 153 height 21
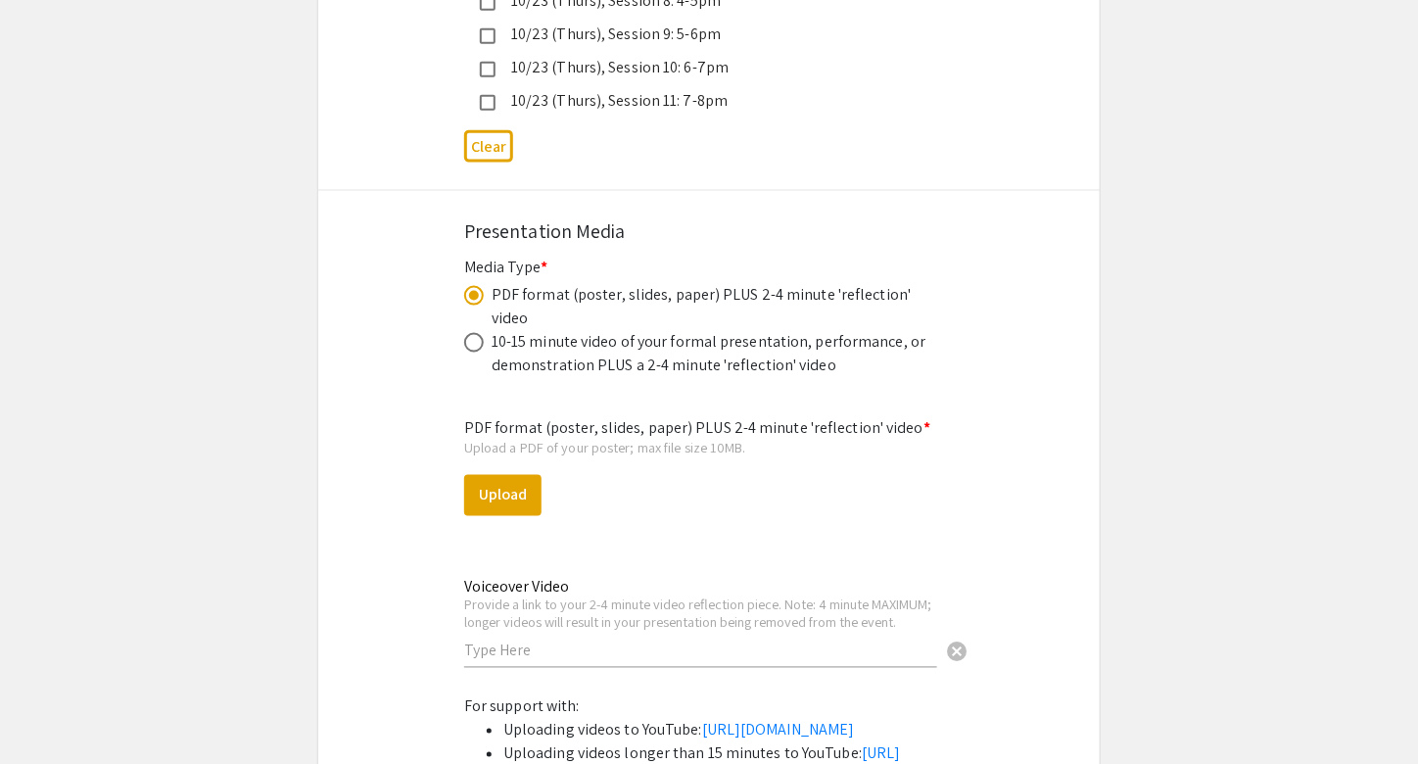
scroll to position [5761, 0]
click at [505, 476] on button "Upload" at bounding box center [502, 496] width 77 height 41
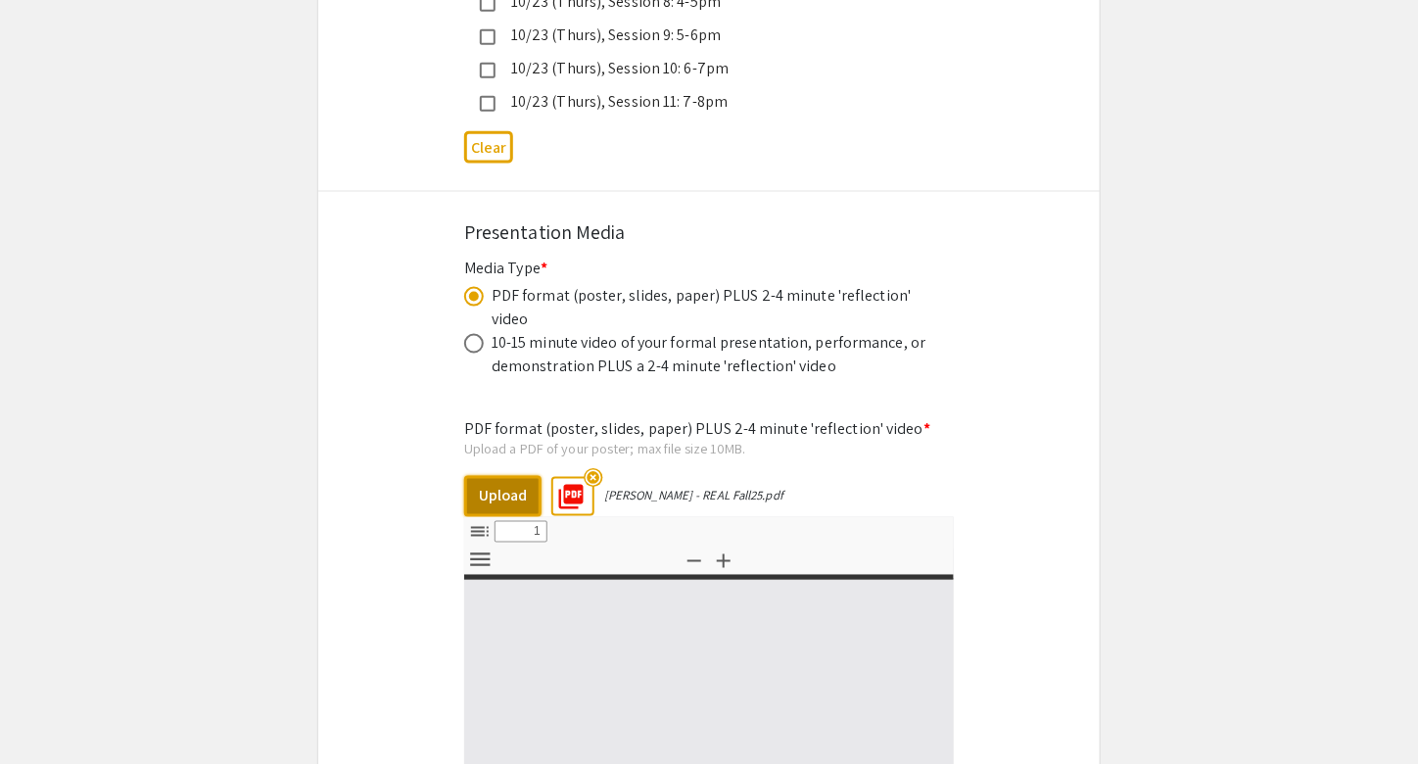
select select "custom"
type input "0"
select select "custom"
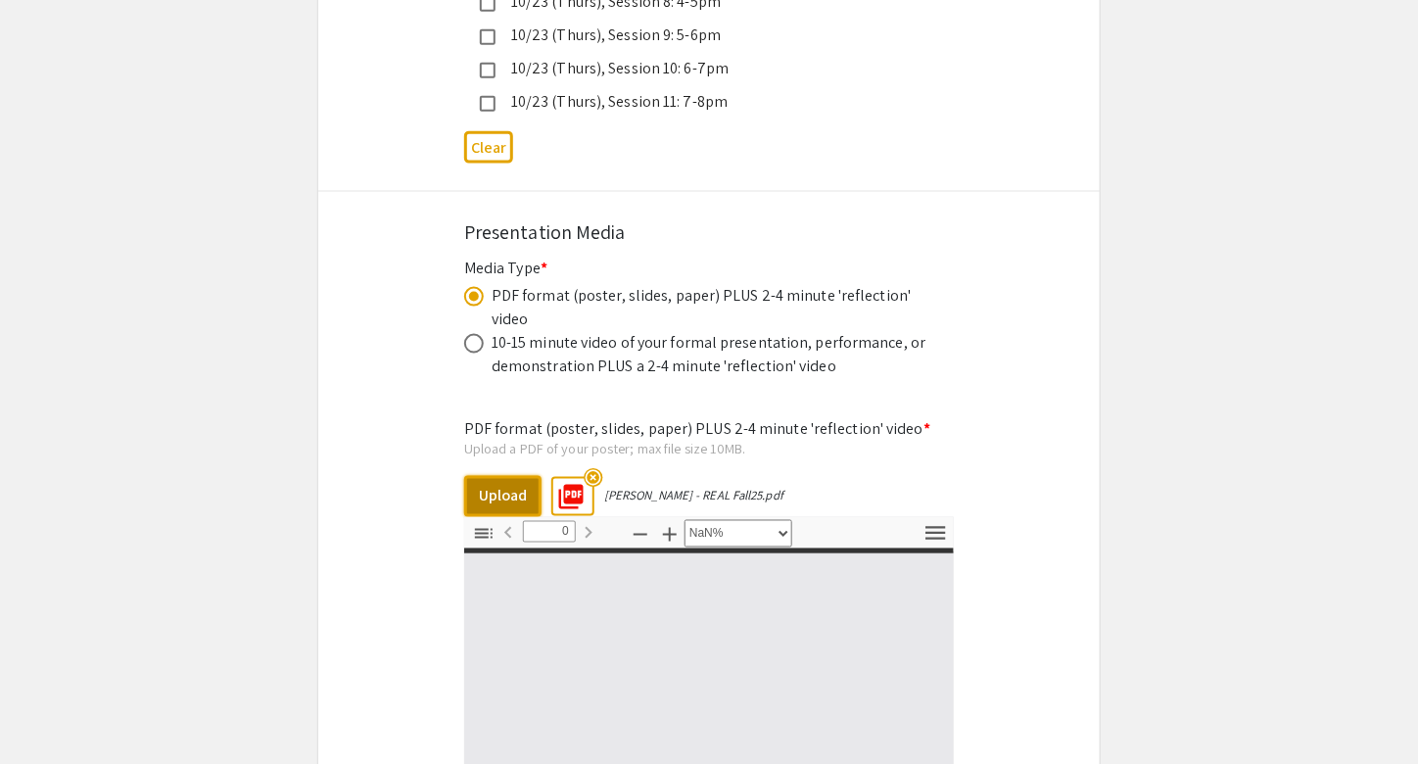
type input "1"
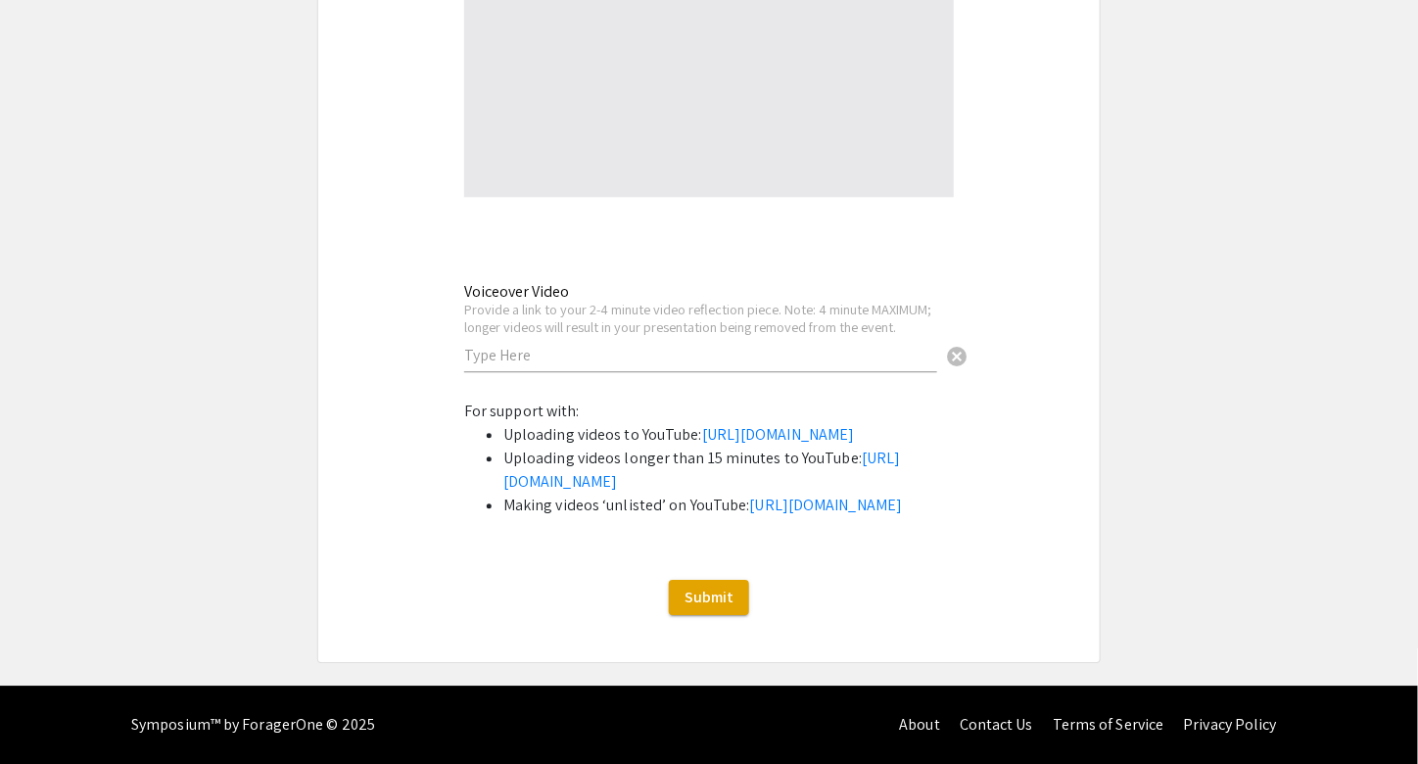
scroll to position [6050, 0]
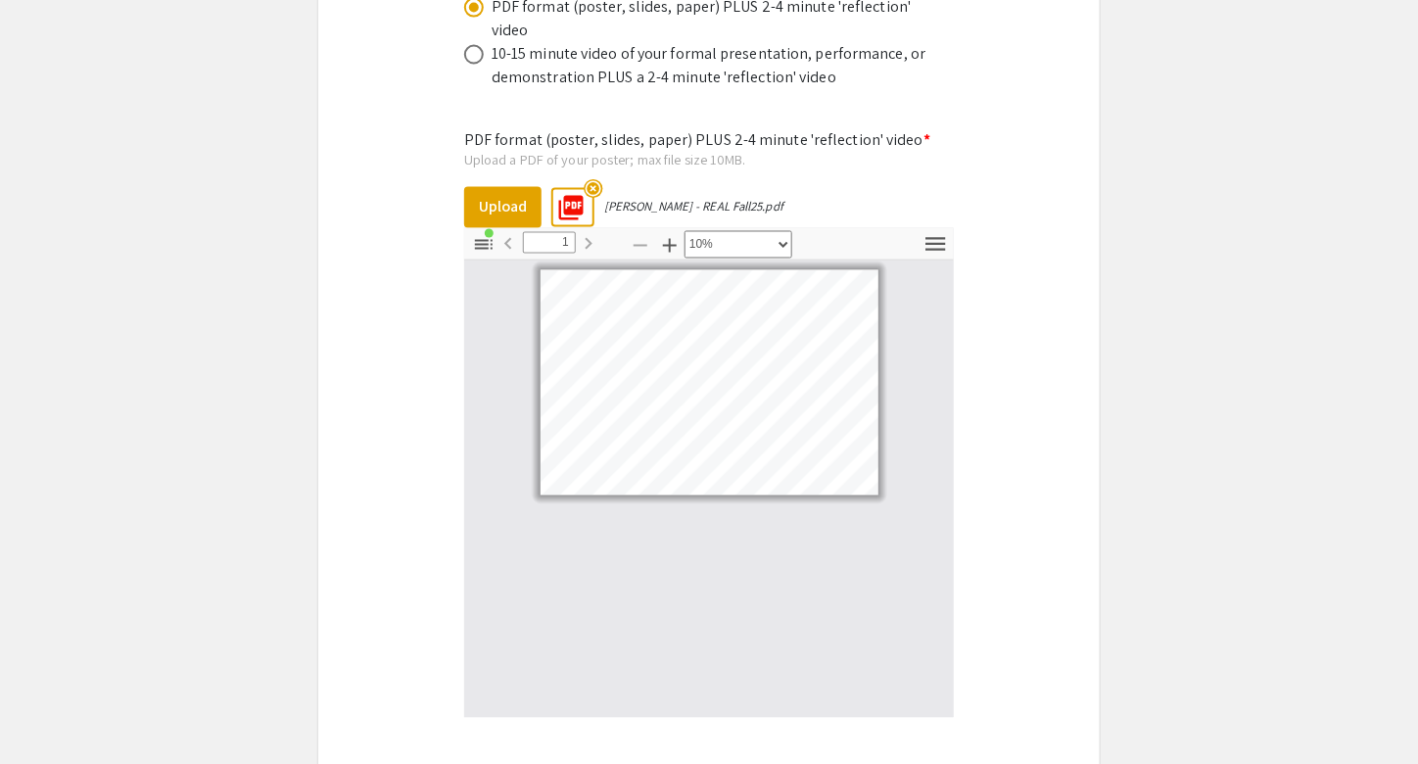
select select "custom"
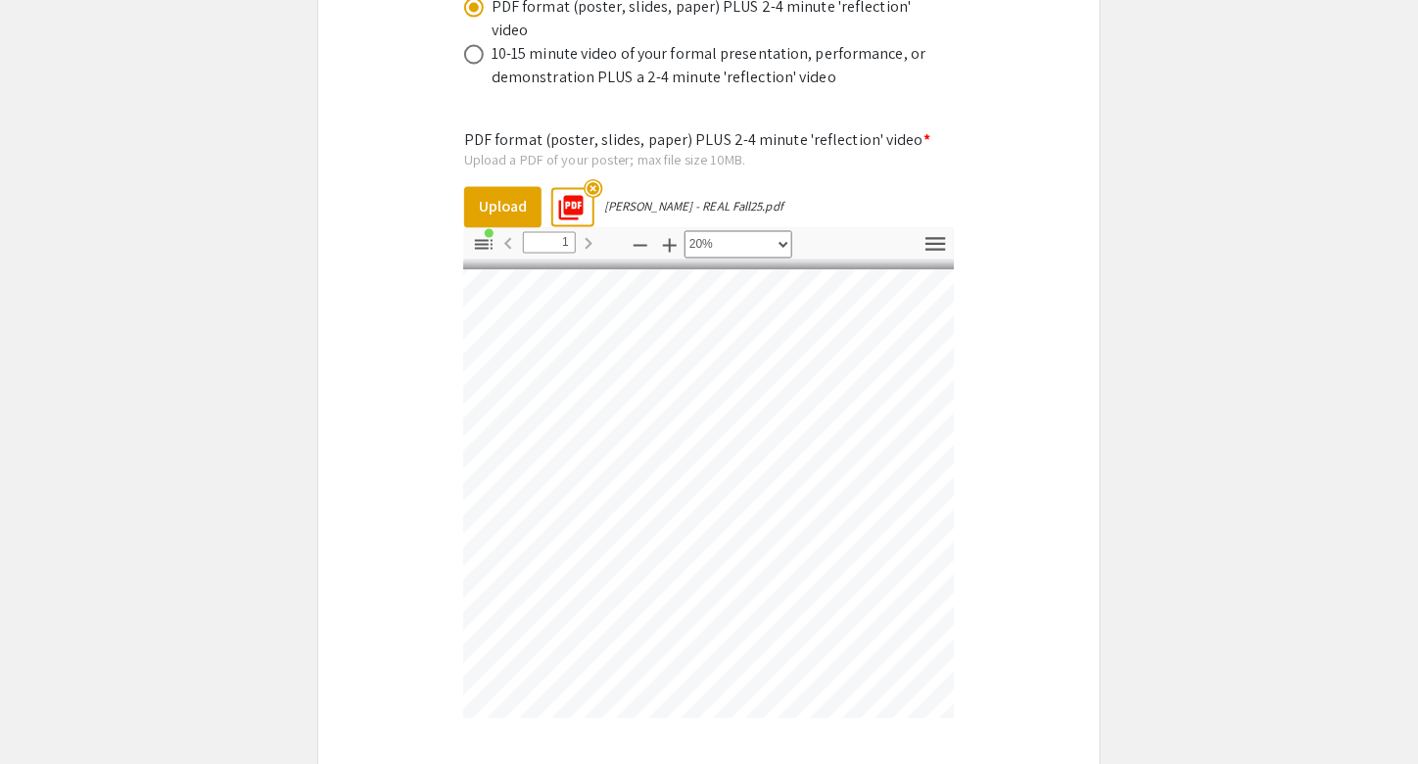
scroll to position [0, 114]
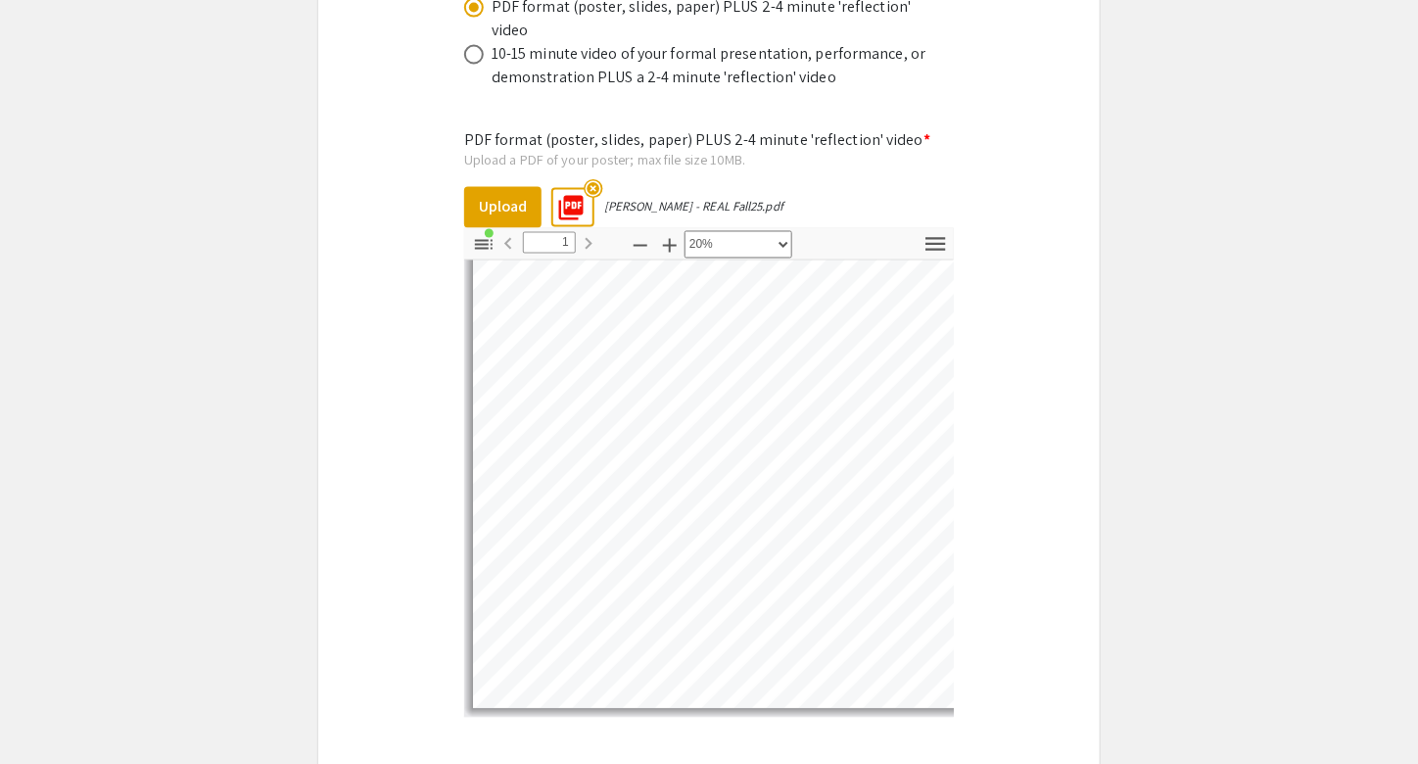
scroll to position [0, 0]
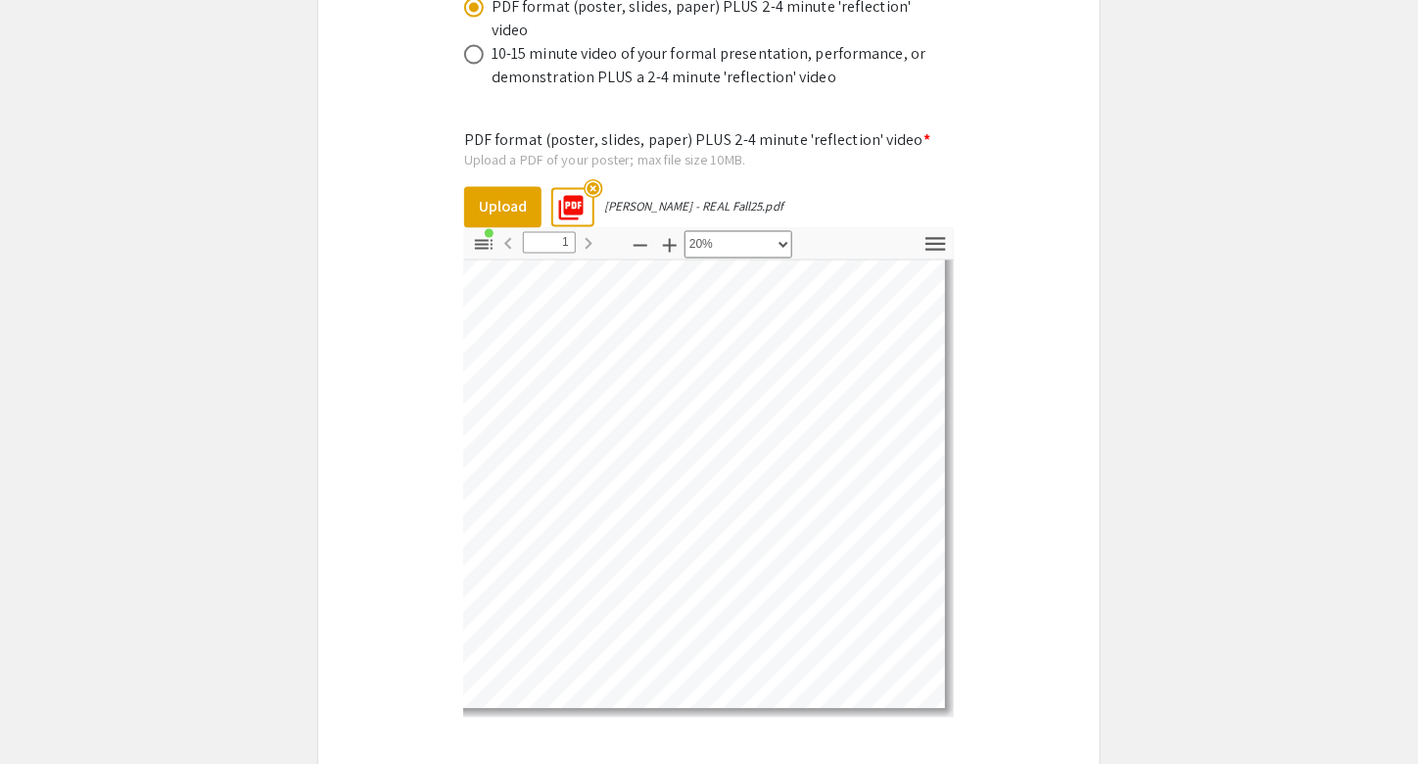
scroll to position [24, 0]
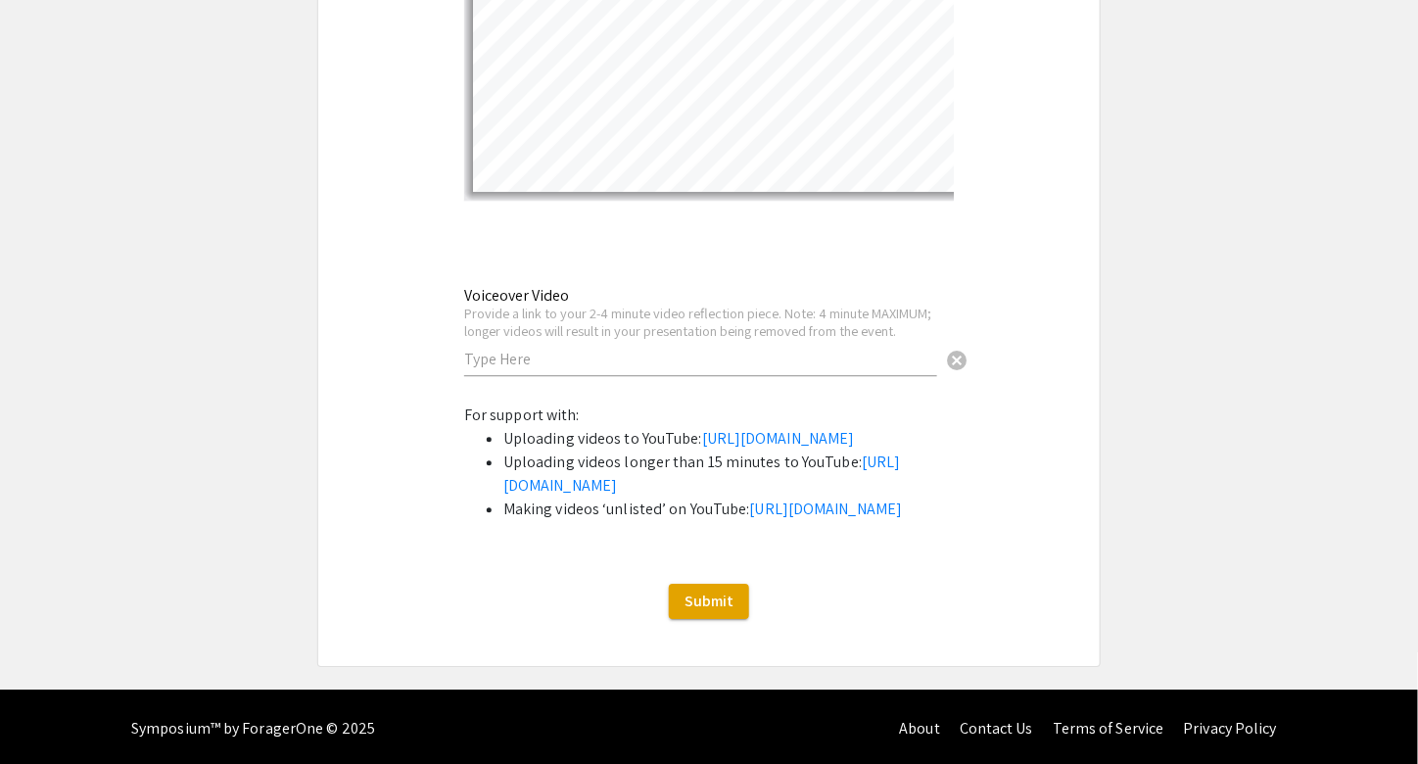
scroll to position [6614, 0]
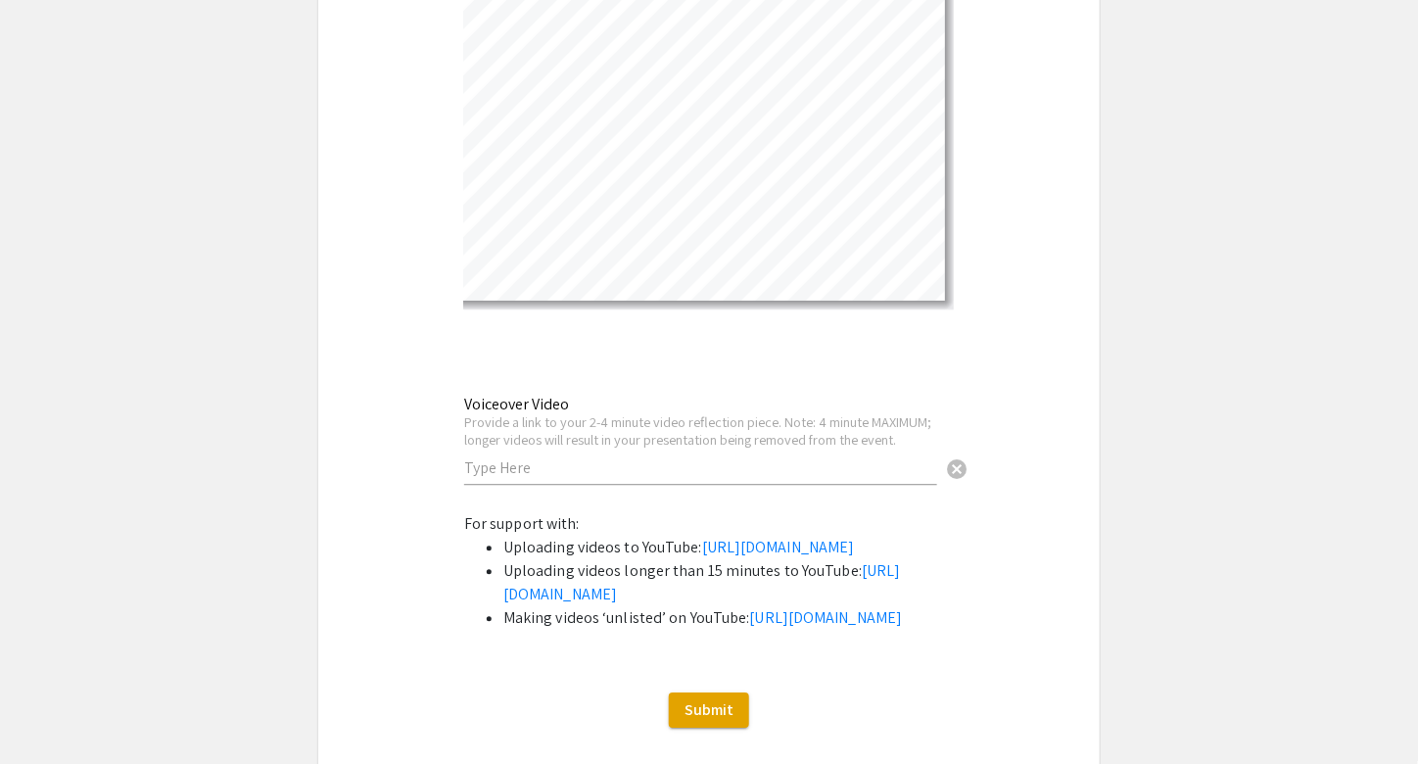
scroll to position [6522, 0]
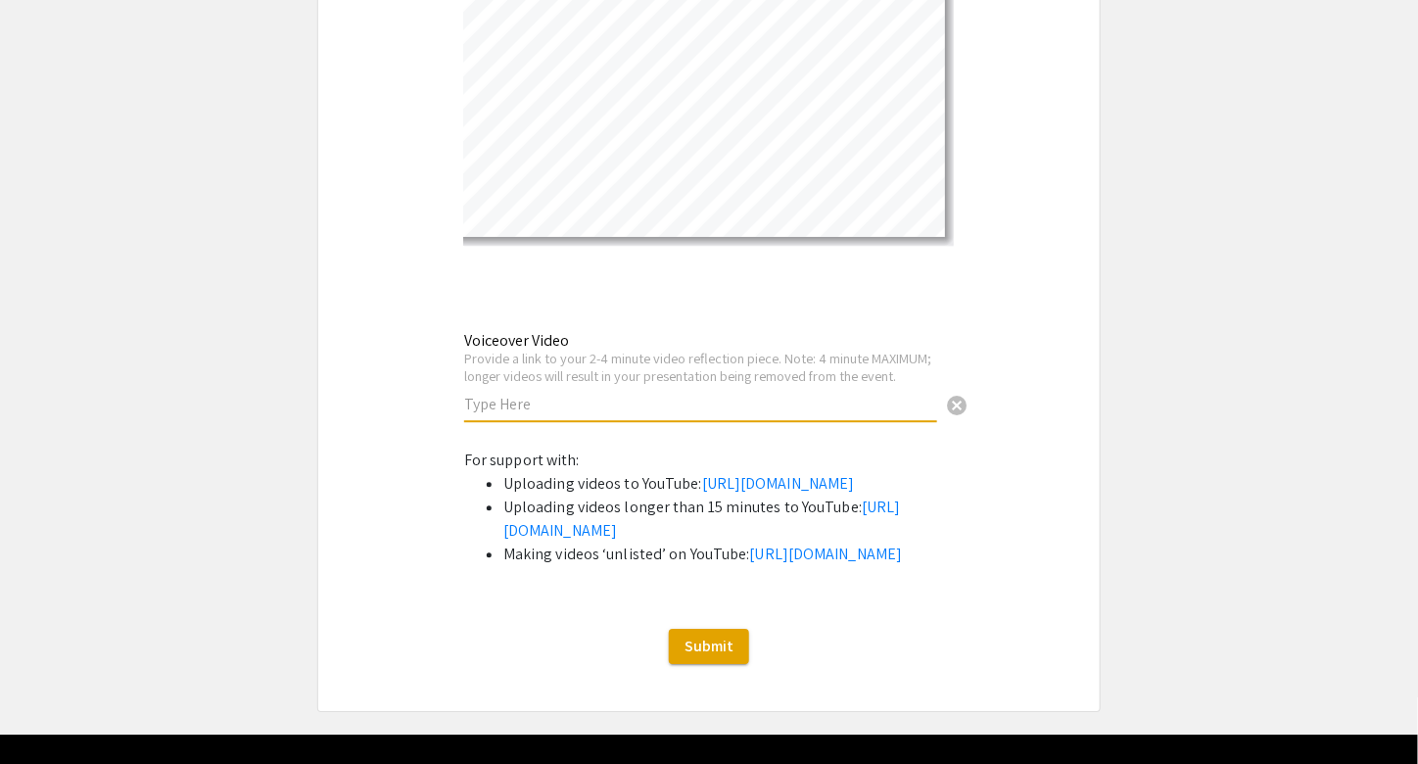
click at [476, 394] on input "text" at bounding box center [700, 404] width 473 height 21
paste input "[URL][DOMAIN_NAME]"
drag, startPoint x: 684, startPoint y: 326, endPoint x: 405, endPoint y: 328, distance: 279.2
type input "[URL][DOMAIN_NAME]"
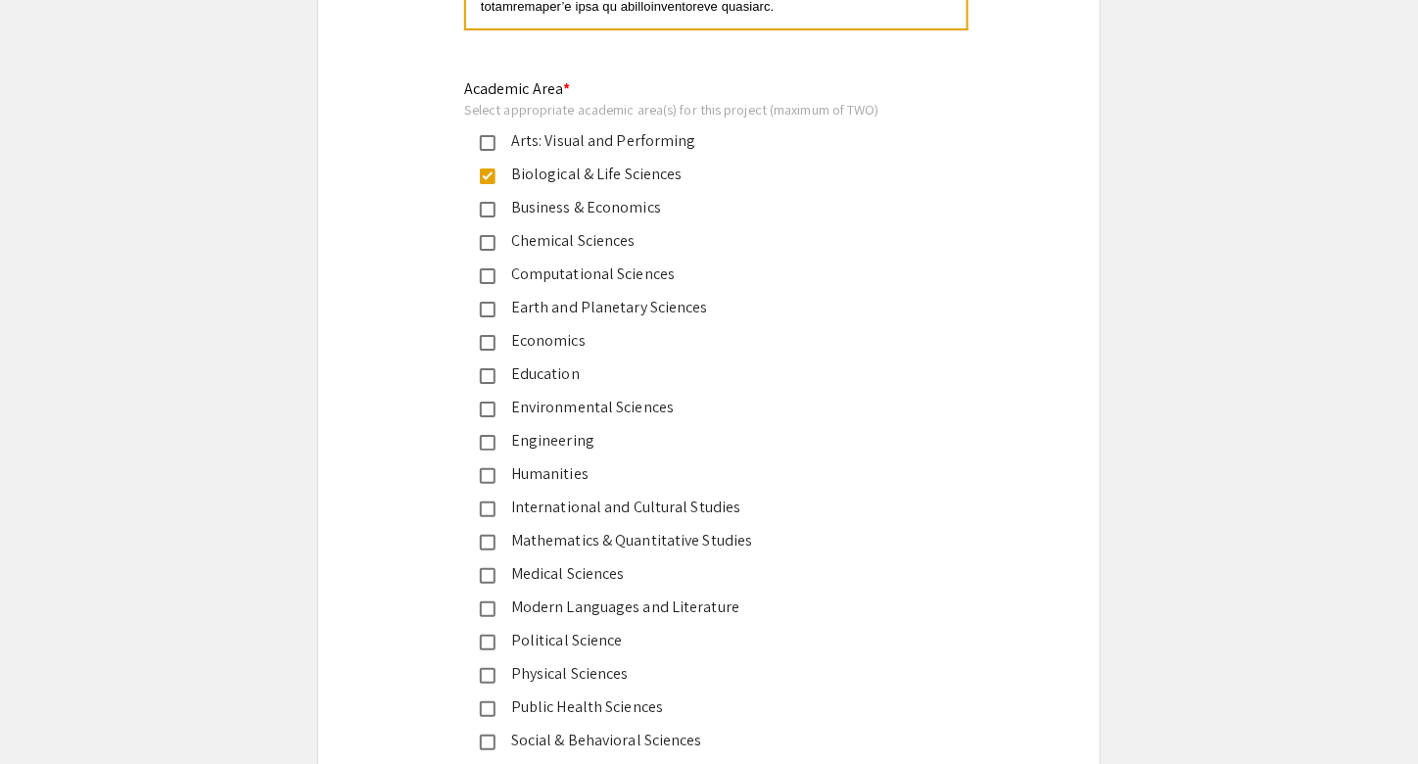
scroll to position [2365, 0]
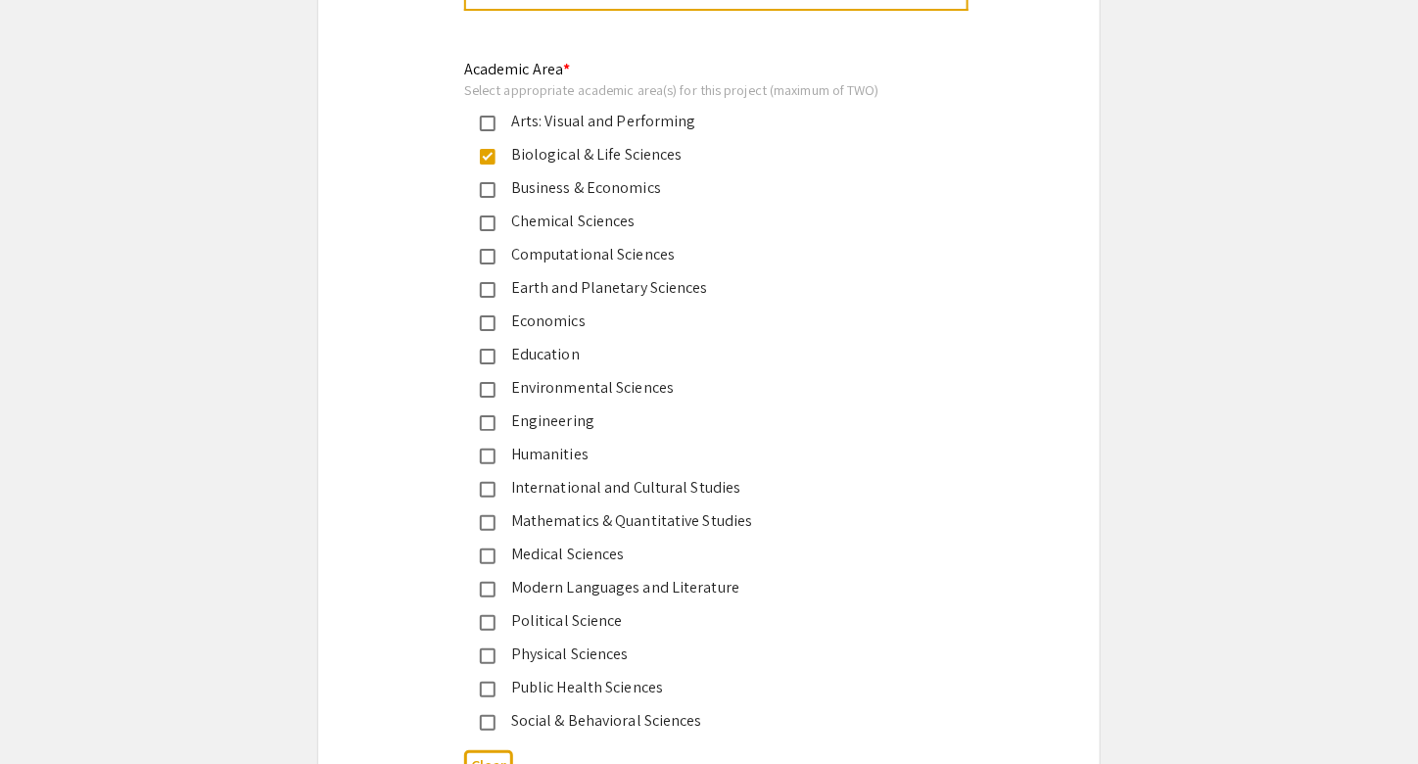
click at [502, 155] on div "Biological & Life Sciences" at bounding box center [701, 155] width 411 height 24
click at [489, 552] on mat-pseudo-checkbox at bounding box center [488, 557] width 16 height 16
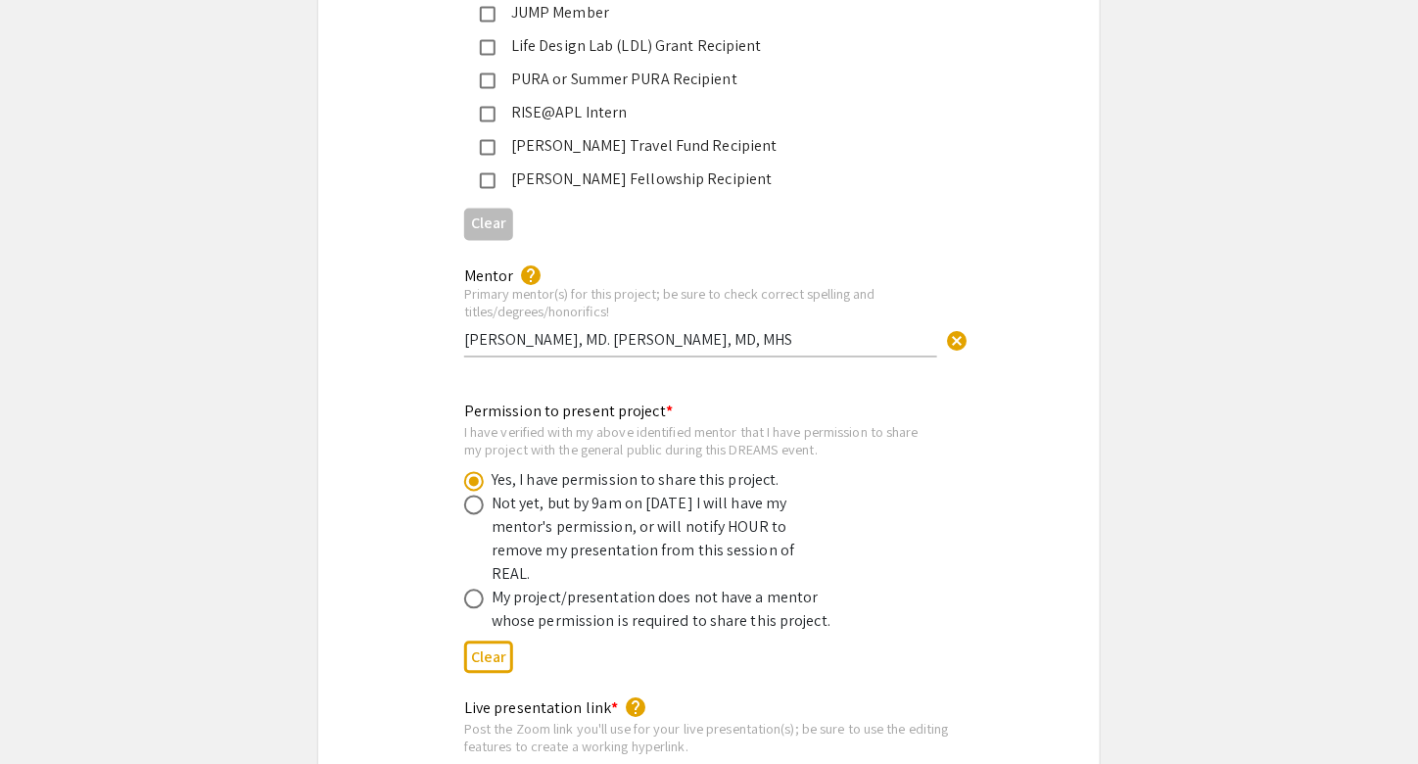
scroll to position [3497, 0]
click at [484, 332] on input "[PERSON_NAME], MD. [PERSON_NAME], MD, MHS" at bounding box center [700, 342] width 473 height 21
click at [386, 359] on div "Mentor help Primary mentor(s) for this project; be sure to check correct spelli…" at bounding box center [709, 321] width 782 height 132
click at [609, 332] on input "[PERSON_NAME], MD. Dr. [PERSON_NAME], MD, MHS" at bounding box center [700, 342] width 473 height 21
type input "[PERSON_NAME], MD & Dr. [PERSON_NAME], MD, MHS"
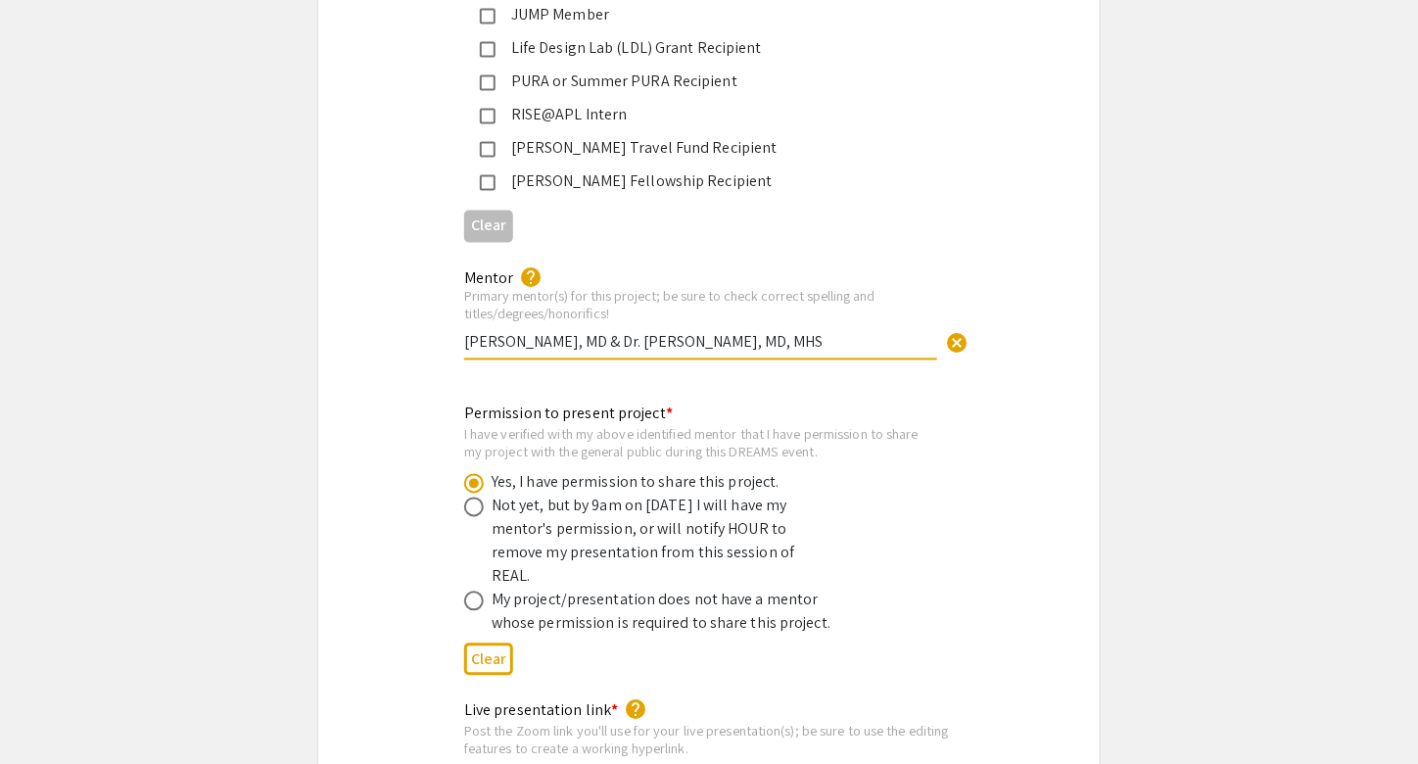
click at [386, 403] on div "Permission to present project * I have verified with my above identified mentor…" at bounding box center [709, 543] width 782 height 281
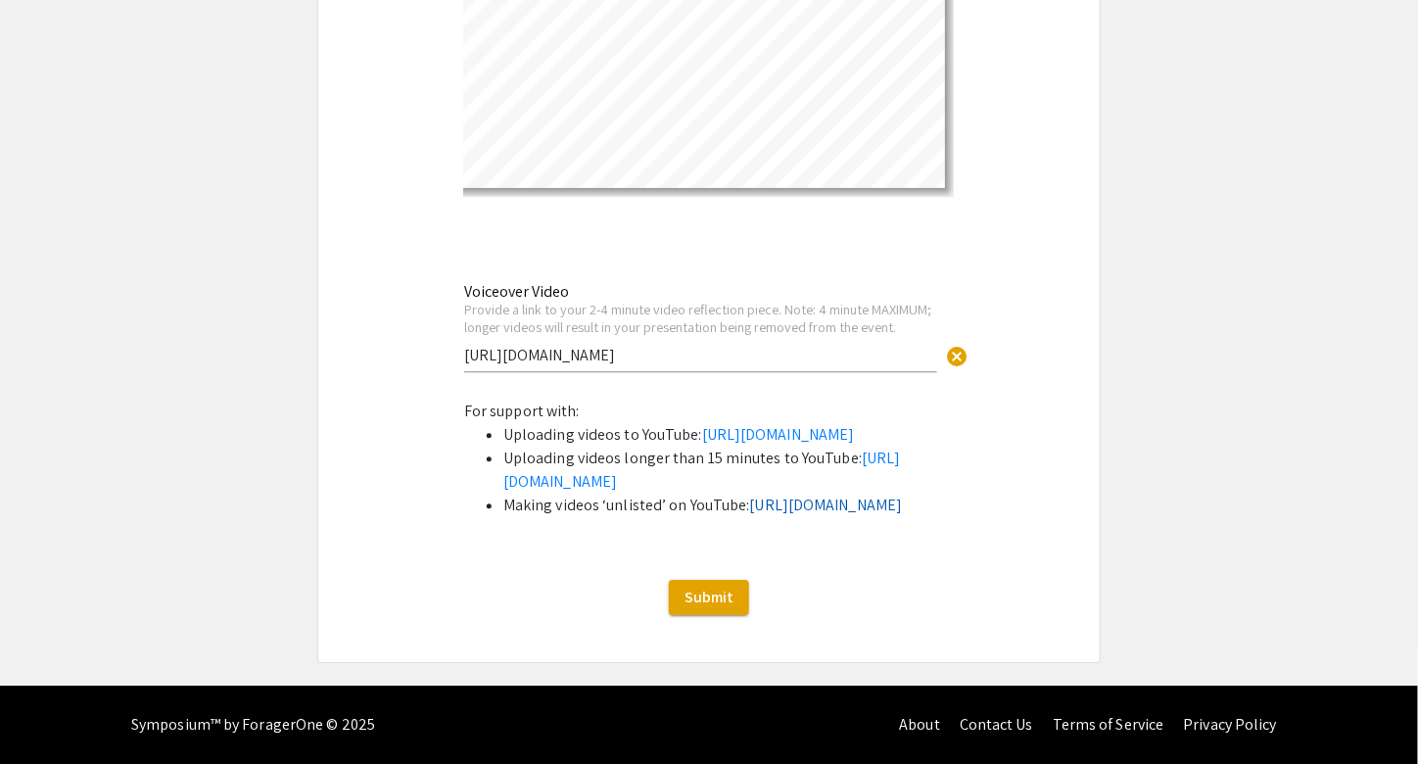
scroll to position [6613, 0]
click at [710, 590] on span "Submit" at bounding box center [709, 597] width 49 height 21
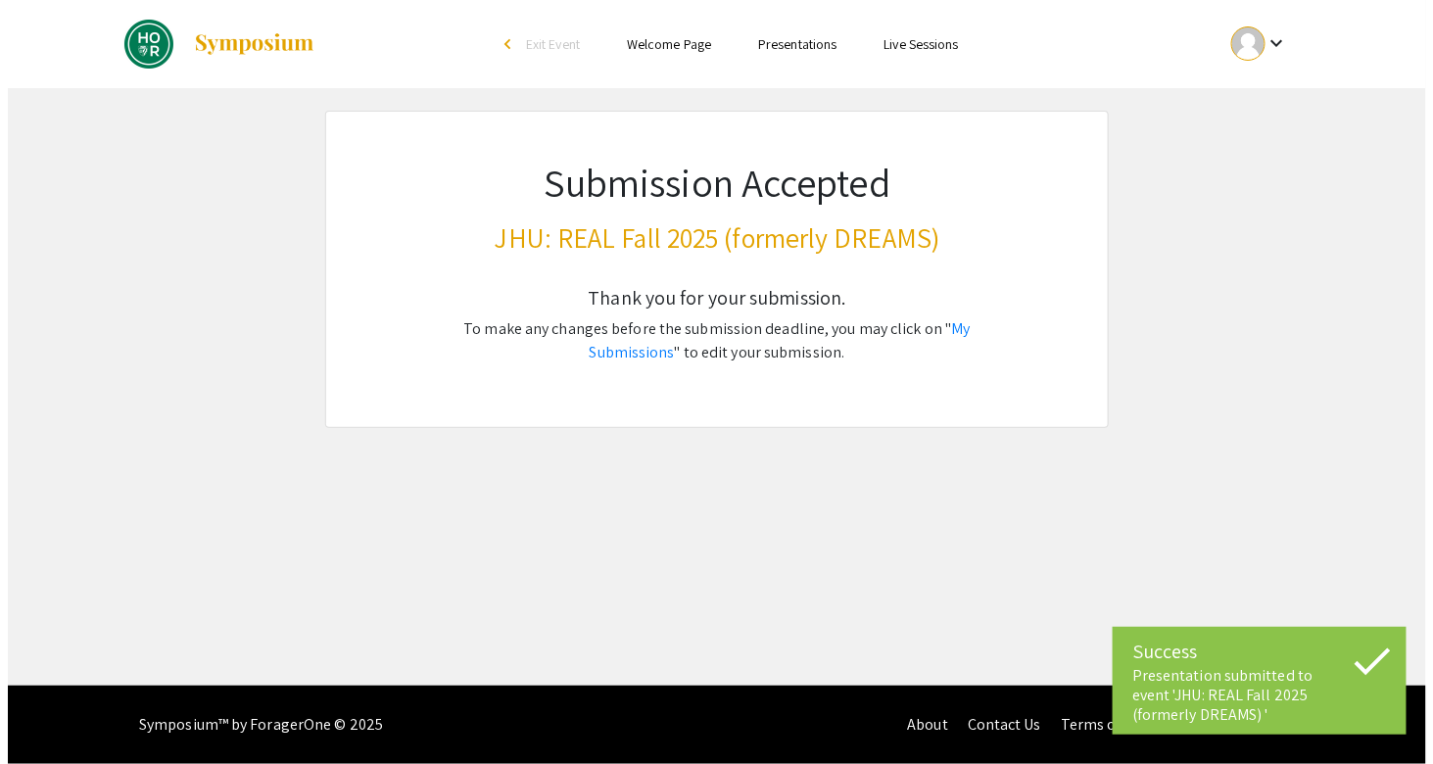
scroll to position [0, 0]
